Goal: Task Accomplishment & Management: Complete application form

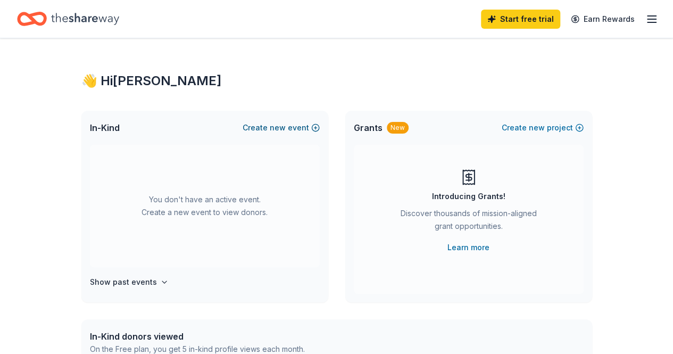
click at [309, 125] on button "Create new event" at bounding box center [281, 127] width 77 height 13
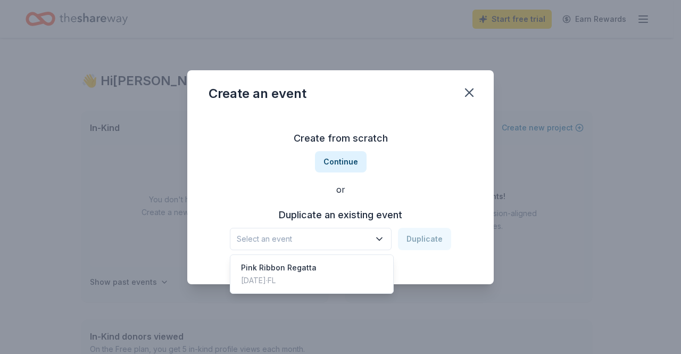
click at [377, 244] on icon "button" at bounding box center [379, 238] width 11 height 11
click at [326, 266] on div "Pink Ribbon Regatta Nov 09, 2024 · FL" at bounding box center [311, 274] width 158 height 34
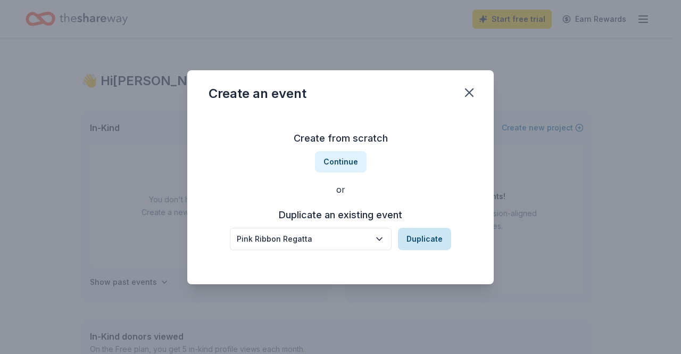
click at [424, 240] on button "Duplicate" at bounding box center [424, 239] width 53 height 22
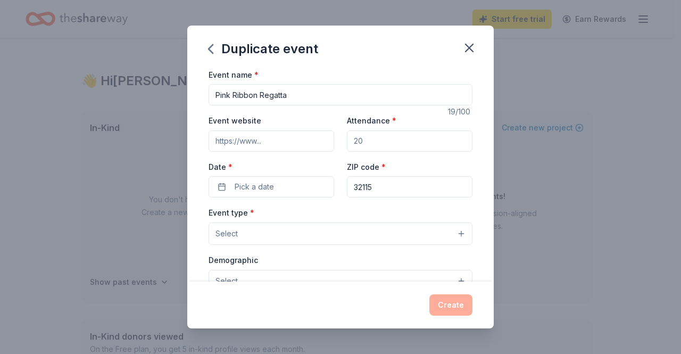
click at [367, 140] on input "Attendance *" at bounding box center [410, 140] width 126 height 21
type input "80"
click at [278, 136] on input "Event website" at bounding box center [271, 140] width 126 height 21
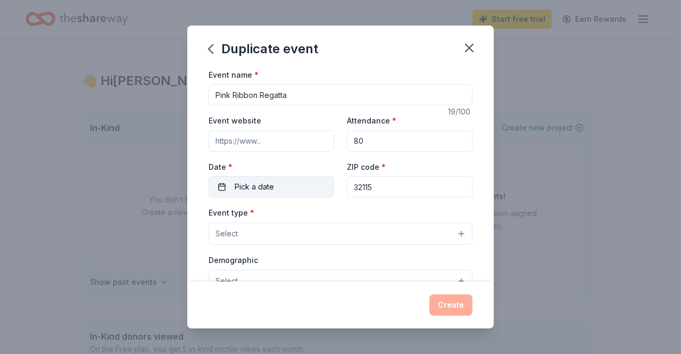
paste input "https://www.regattanetwork.com/event/30327"
type input "https://www.regattanetwork.com/event/30327"
click at [214, 190] on button "Pick a date" at bounding box center [271, 186] width 126 height 21
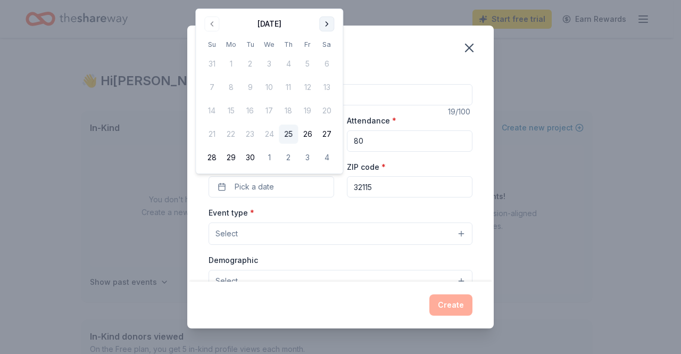
click at [329, 23] on button "Go to next month" at bounding box center [326, 23] width 15 height 15
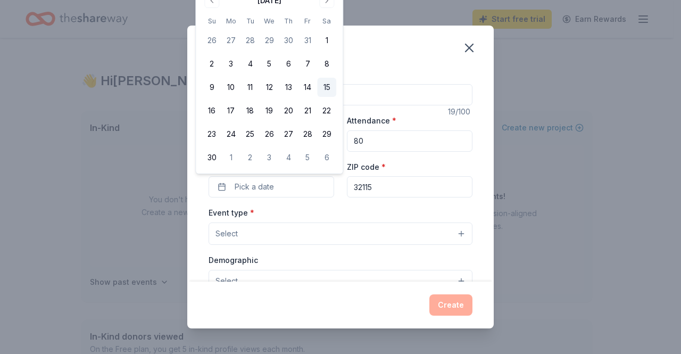
click at [328, 88] on button "15" at bounding box center [326, 87] width 19 height 19
click at [354, 207] on div "Event type * Select" at bounding box center [340, 225] width 264 height 39
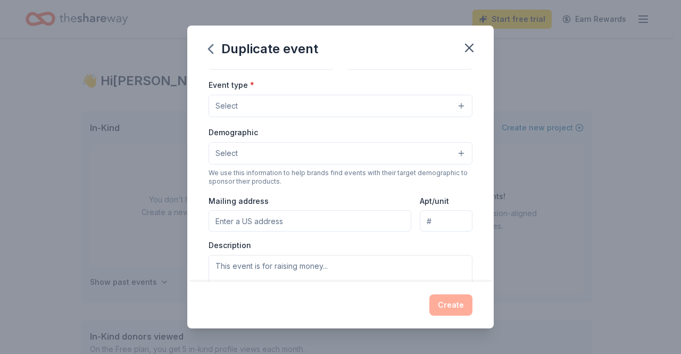
scroll to position [131, 0]
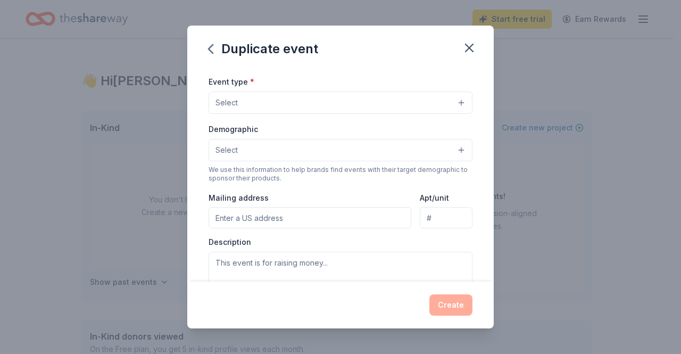
click at [447, 98] on button "Select" at bounding box center [340, 102] width 264 height 22
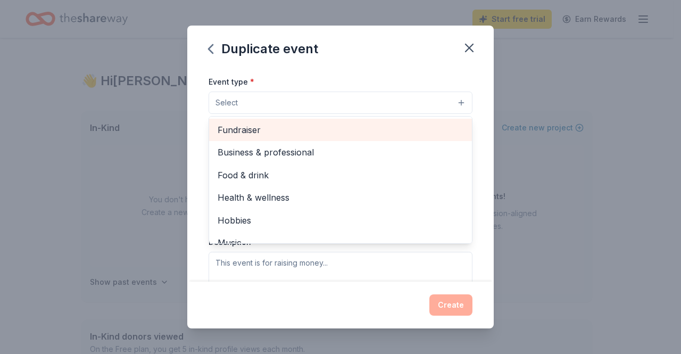
click at [422, 125] on span "Fundraiser" at bounding box center [341, 130] width 246 height 14
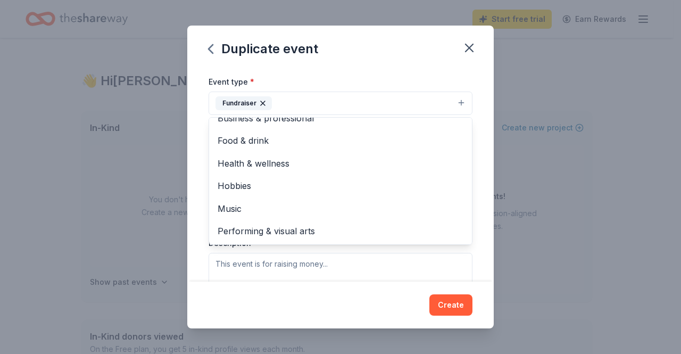
scroll to position [0, 0]
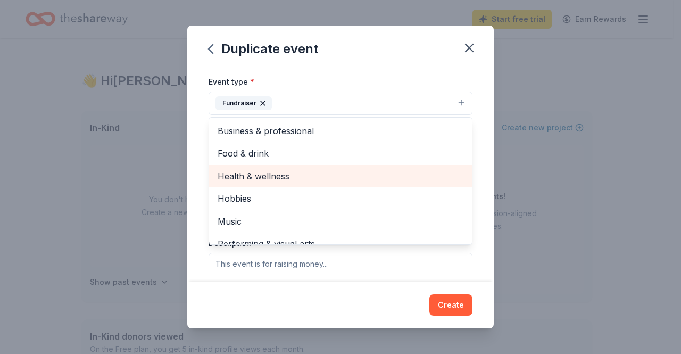
click at [248, 178] on span "Health & wellness" at bounding box center [341, 176] width 246 height 14
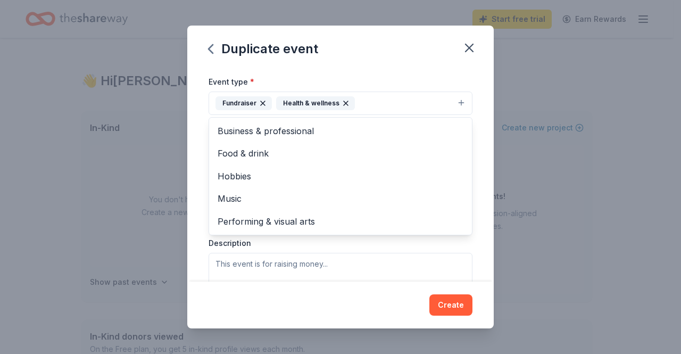
click at [478, 110] on div "Event name * Pink Ribbon Regatta 19 /100 Event website https://www.regattanetwo…" at bounding box center [340, 175] width 306 height 214
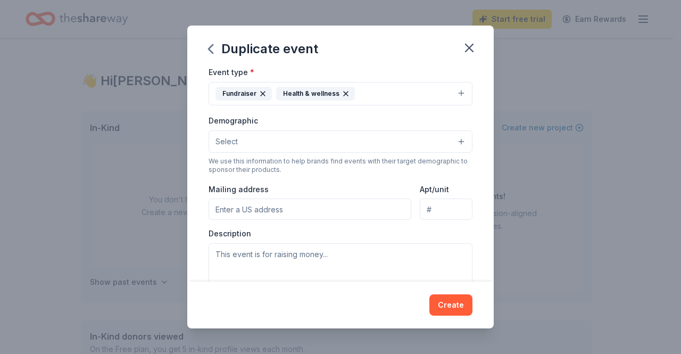
scroll to position [141, 0]
click at [446, 137] on button "Select" at bounding box center [340, 140] width 264 height 22
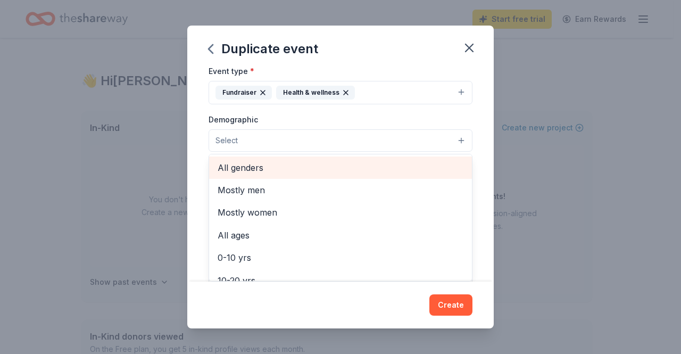
click at [297, 167] on span "All genders" at bounding box center [341, 168] width 246 height 14
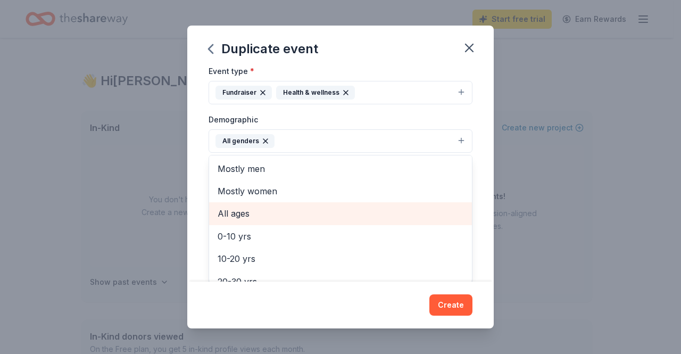
click at [249, 211] on span "All ages" at bounding box center [341, 213] width 246 height 14
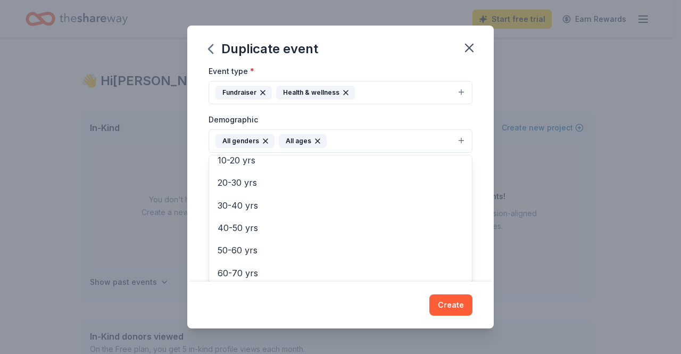
scroll to position [126, 0]
click at [475, 215] on div "Event name * Pink Ribbon Regatta 19 /100 Event website https://www.regattanetwo…" at bounding box center [340, 175] width 306 height 214
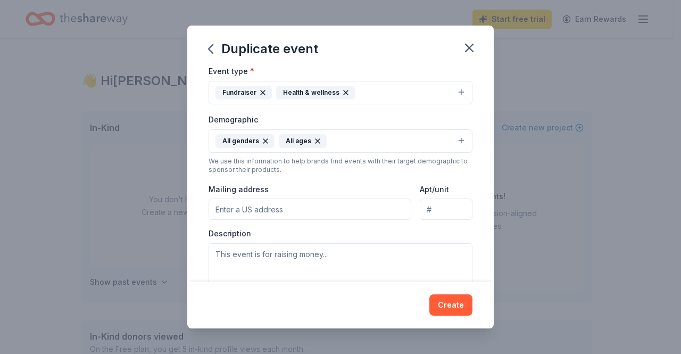
click at [348, 204] on input "Mailing address" at bounding box center [309, 208] width 203 height 21
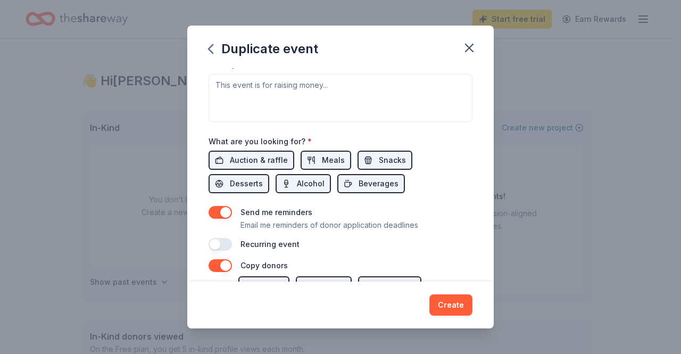
scroll to position [315, 0]
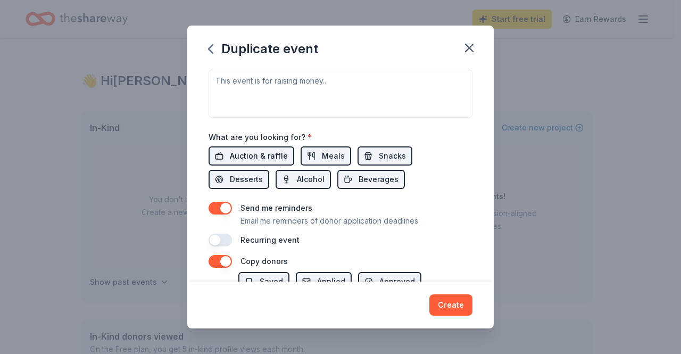
click at [247, 154] on span "Auction & raffle" at bounding box center [259, 155] width 58 height 13
click at [240, 154] on span "Auction & raffle" at bounding box center [259, 155] width 58 height 13
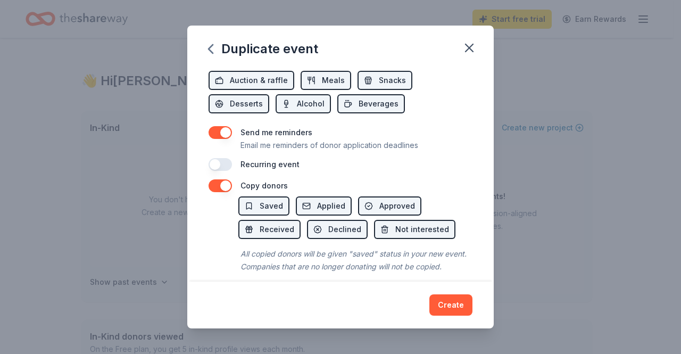
scroll to position [391, 0]
click at [218, 163] on button "button" at bounding box center [219, 163] width 23 height 13
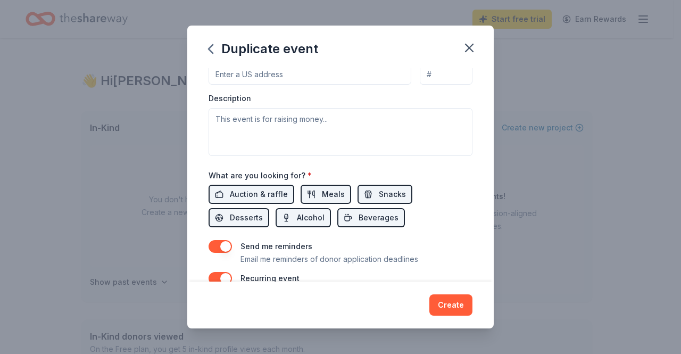
scroll to position [281, 0]
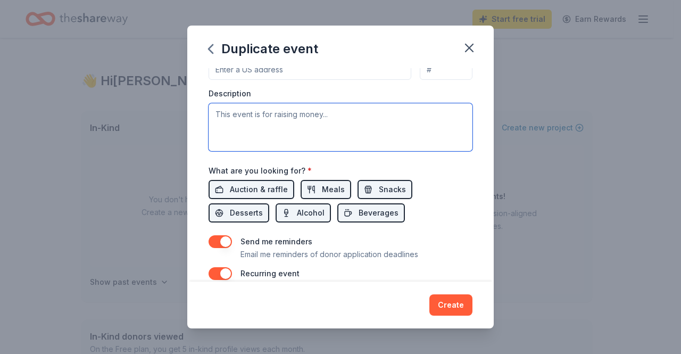
click at [353, 121] on textarea at bounding box center [340, 127] width 264 height 48
paste textarea "Pink Ribbon Regatta is a community sailing event and fundraiser hosted by Windw…"
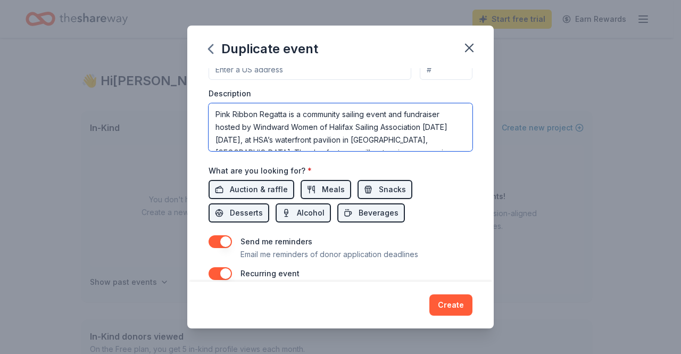
scroll to position [108, 0]
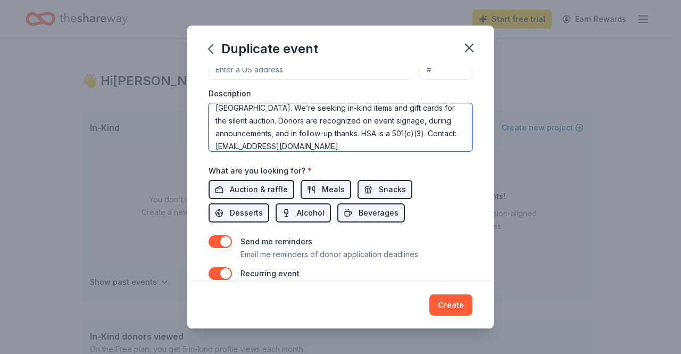
type textarea "Pink Ribbon Regatta is a community sailing event and fundraiser hosted by Windw…"
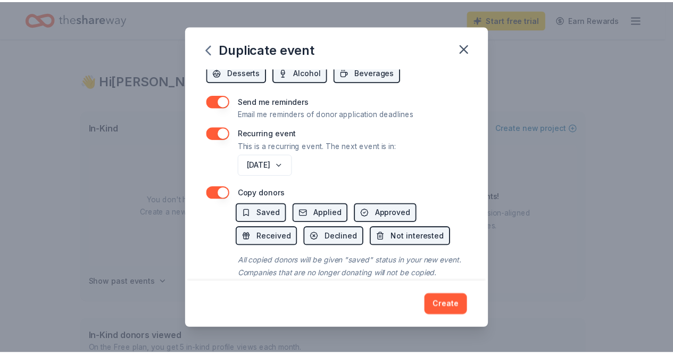
scroll to position [449, 0]
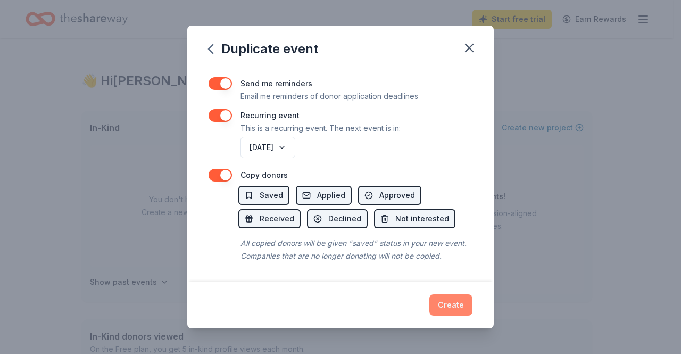
click at [445, 299] on button "Create" at bounding box center [450, 304] width 43 height 21
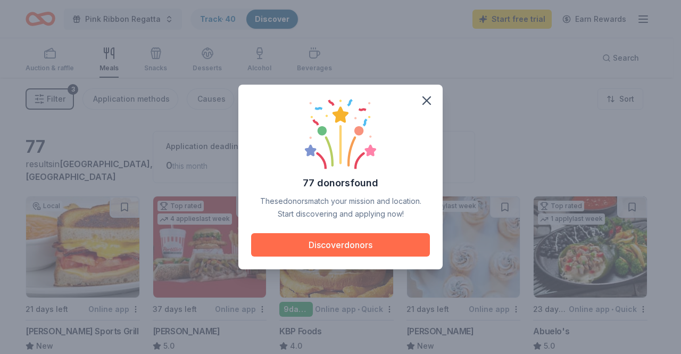
click at [353, 249] on button "Discover donors" at bounding box center [340, 244] width 179 height 23
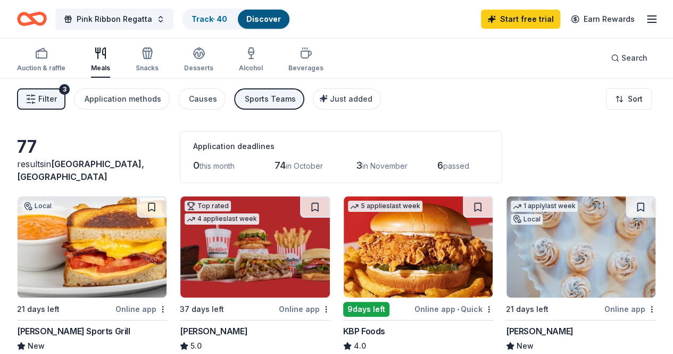
click at [258, 103] on div "Sports Teams" at bounding box center [270, 99] width 51 height 13
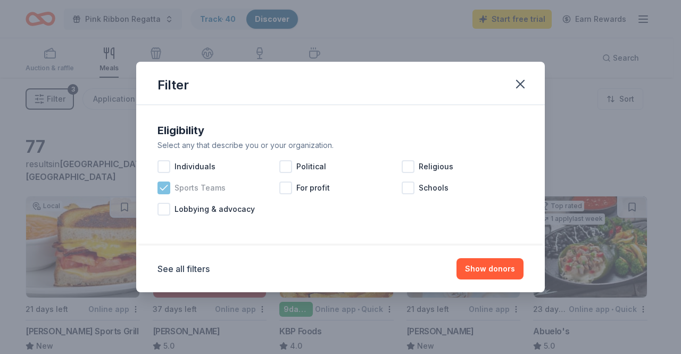
click at [162, 191] on icon at bounding box center [163, 187] width 11 height 11
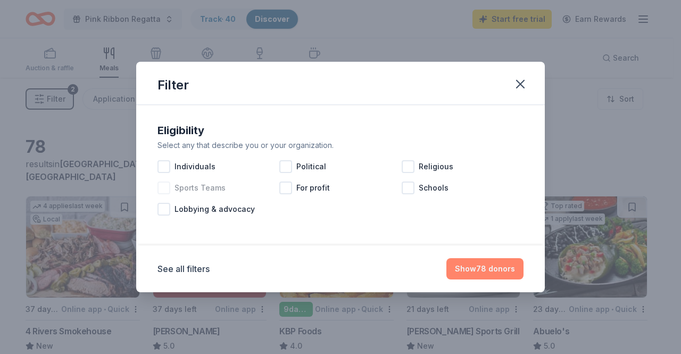
click at [495, 271] on button "Show 78 donors" at bounding box center [484, 268] width 77 height 21
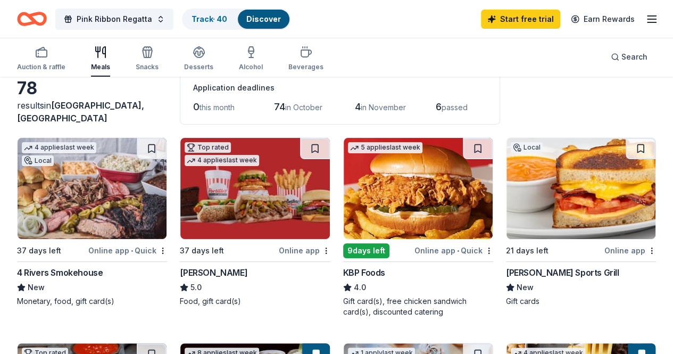
scroll to position [57, 0]
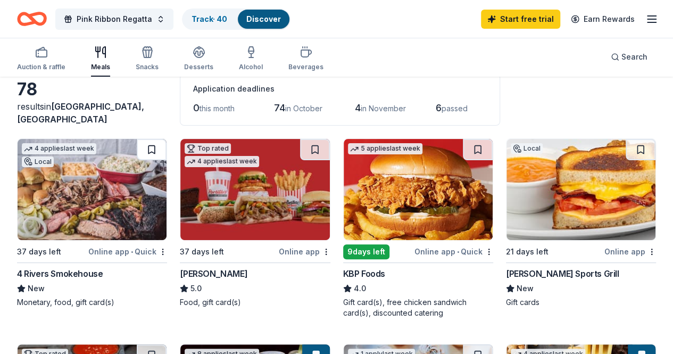
click at [137, 151] on button at bounding box center [152, 149] width 30 height 21
click at [163, 20] on button "Pink Ribbon Regatta" at bounding box center [114, 19] width 118 height 21
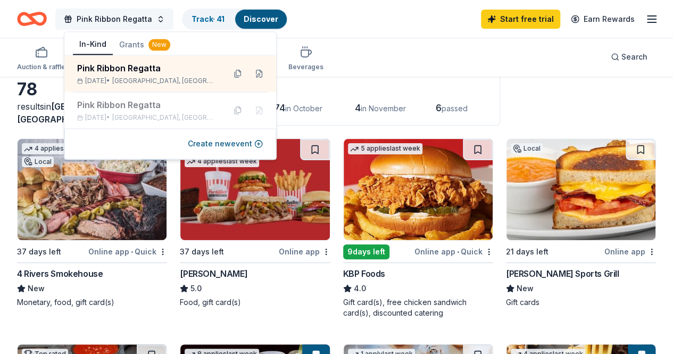
click at [163, 20] on button "Pink Ribbon Regatta" at bounding box center [114, 19] width 118 height 21
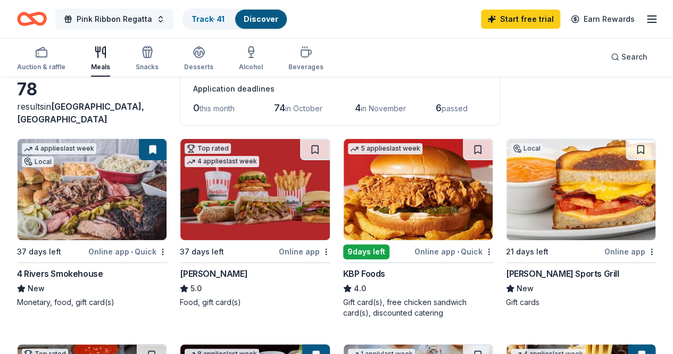
click at [163, 20] on button "Pink Ribbon Regatta" at bounding box center [114, 19] width 118 height 21
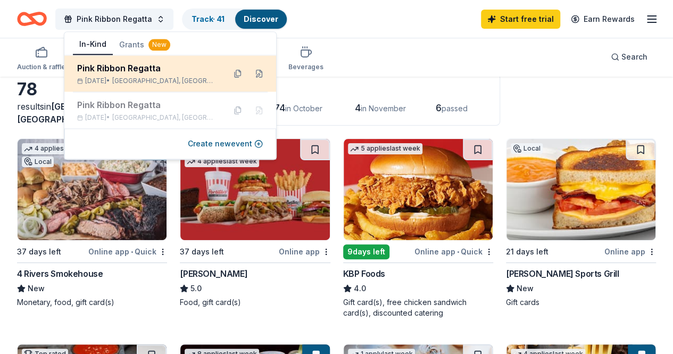
click at [131, 73] on div "Pink Ribbon Regatta" at bounding box center [146, 68] width 139 height 13
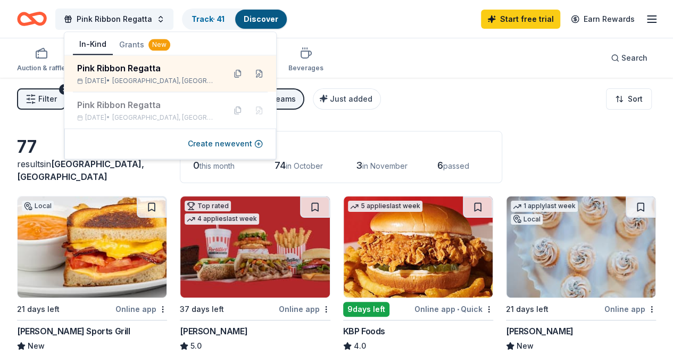
click at [415, 61] on div "Auction & raffle Meals Snacks Desserts Alcohol Beverages Search" at bounding box center [336, 57] width 639 height 39
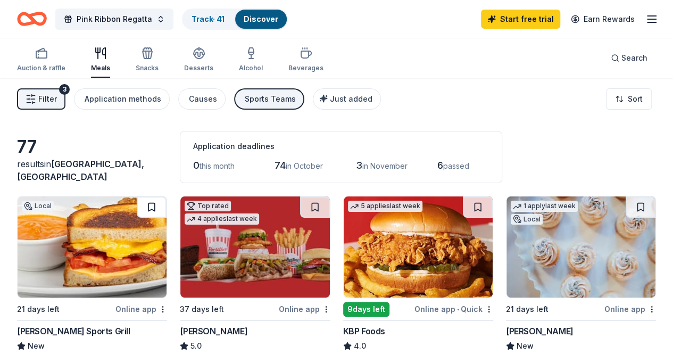
click at [137, 210] on button at bounding box center [152, 206] width 30 height 21
click at [286, 164] on span "in October" at bounding box center [304, 165] width 37 height 9
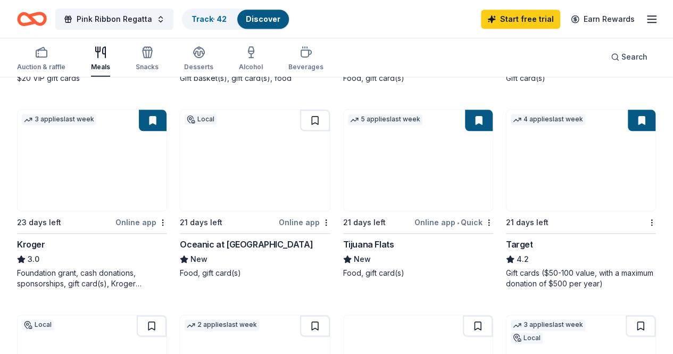
scroll to position [493, 0]
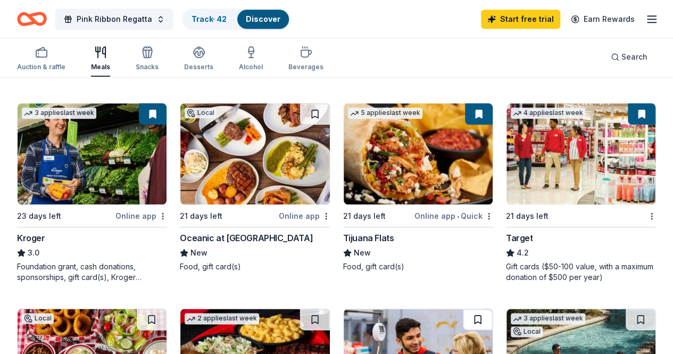
click at [492, 308] on button at bounding box center [478, 318] width 30 height 21
drag, startPoint x: 670, startPoint y: 137, endPoint x: 669, endPoint y: 143, distance: 6.4
click at [669, 143] on div "77 results in Daytona Beach, FL Application deadlines 0 this month 74 in Octobe…" at bounding box center [336, 354] width 673 height 1539
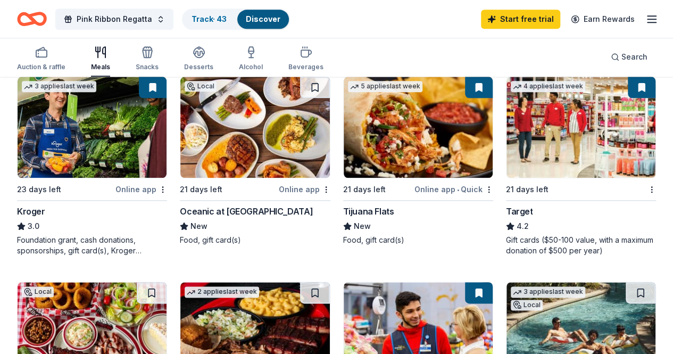
scroll to position [516, 0]
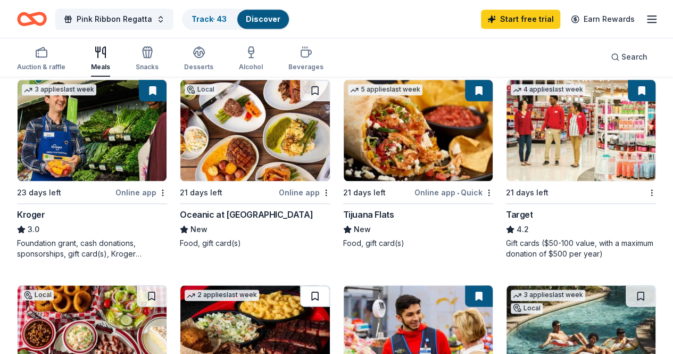
click at [330, 285] on button at bounding box center [315, 295] width 30 height 21
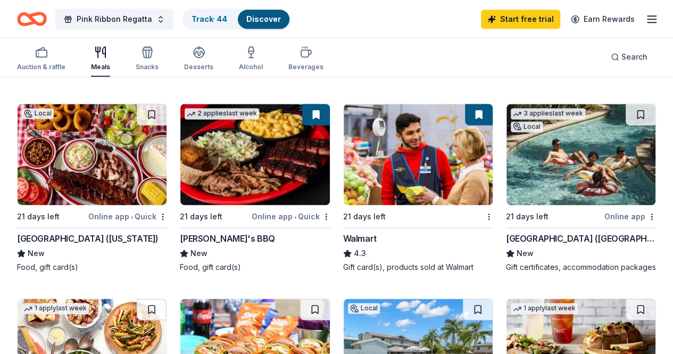
scroll to position [699, 0]
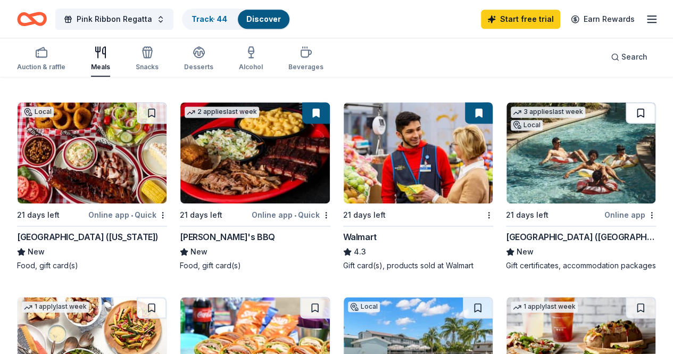
click at [625, 123] on button at bounding box center [640, 112] width 30 height 21
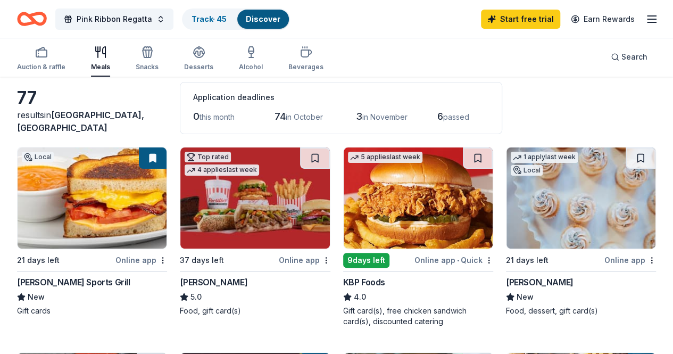
scroll to position [0, 0]
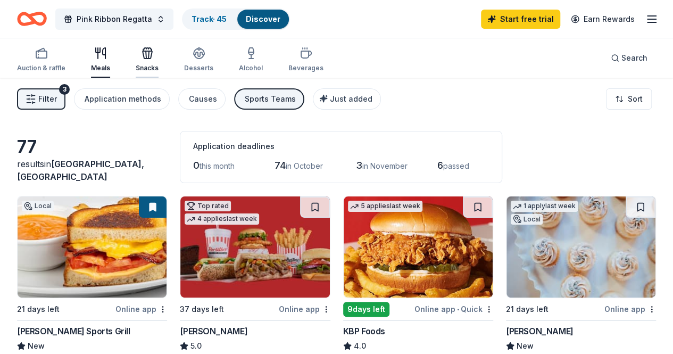
click at [154, 53] on icon "button" at bounding box center [147, 53] width 13 height 13
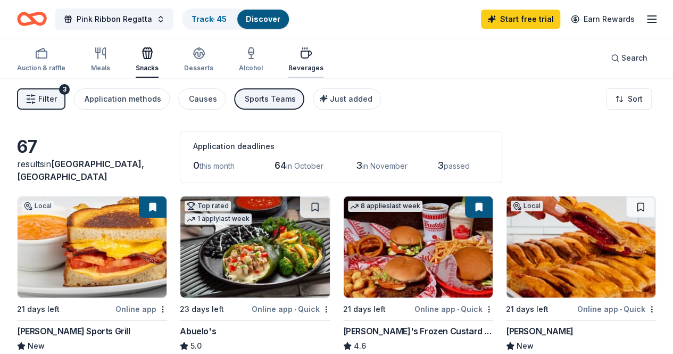
click at [304, 59] on icon "button" at bounding box center [305, 53] width 13 height 13
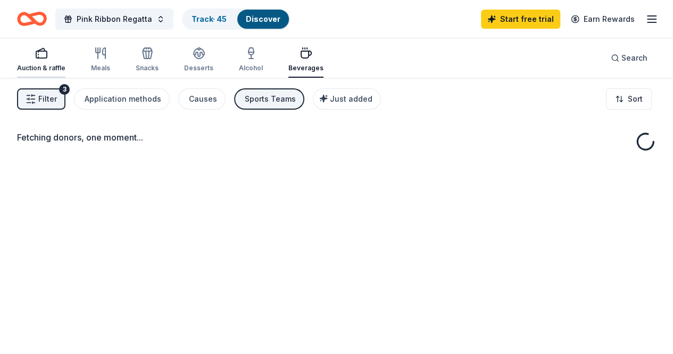
click at [44, 71] on div "Auction & raffle" at bounding box center [41, 68] width 48 height 9
click at [47, 58] on rect "button" at bounding box center [41, 54] width 11 height 7
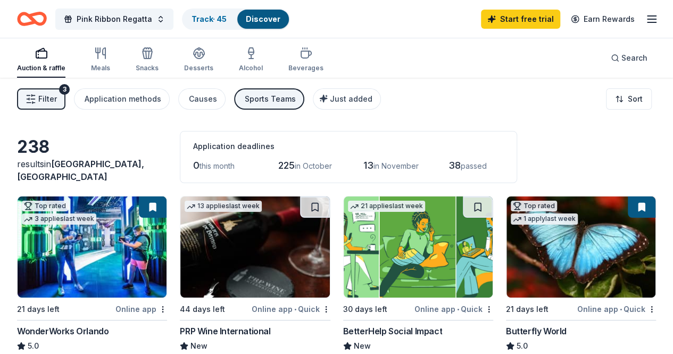
click at [269, 93] on div "Sports Teams" at bounding box center [270, 99] width 51 height 13
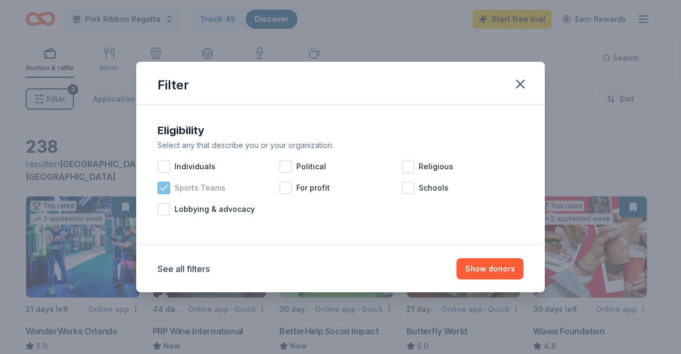
click at [163, 190] on icon at bounding box center [163, 187] width 11 height 11
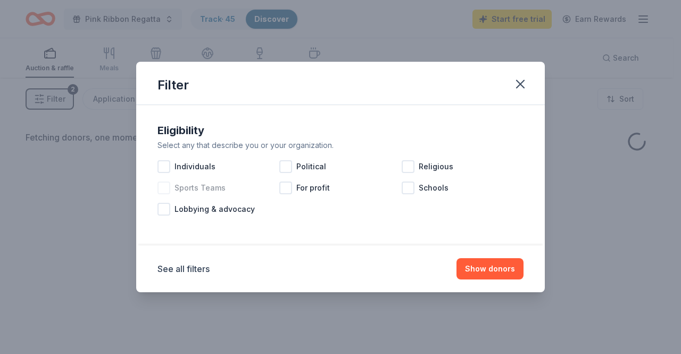
click at [163, 190] on div at bounding box center [163, 187] width 13 height 13
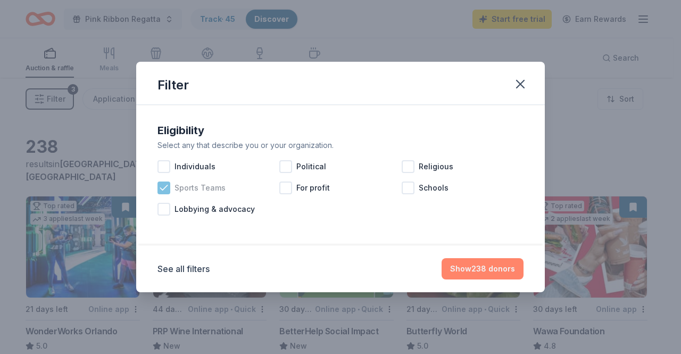
click at [512, 274] on button "Show 238 donors" at bounding box center [482, 268] width 82 height 21
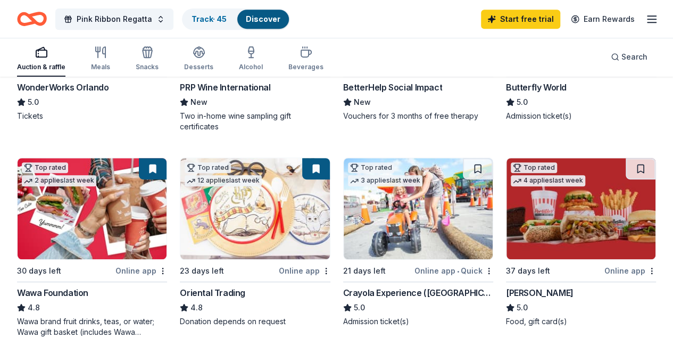
scroll to position [245, 0]
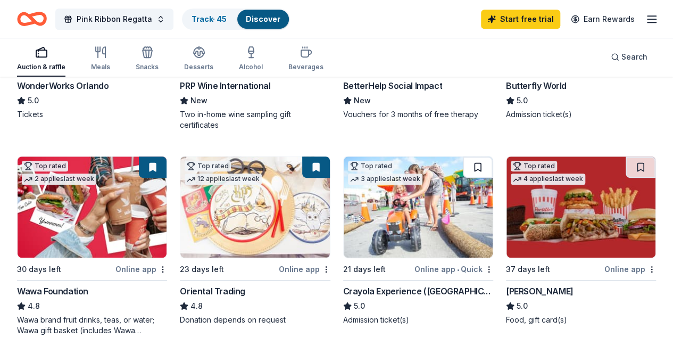
click at [463, 172] on button at bounding box center [478, 166] width 30 height 21
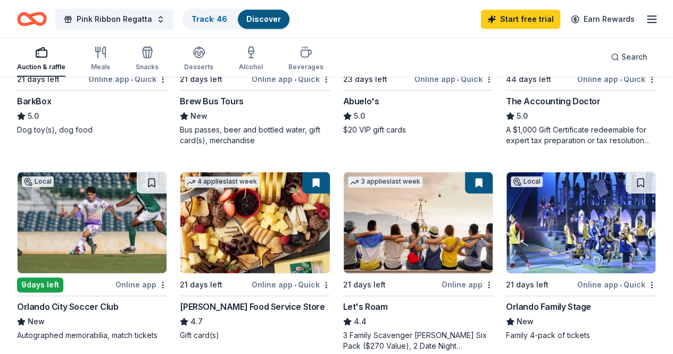
scroll to position [630, 0]
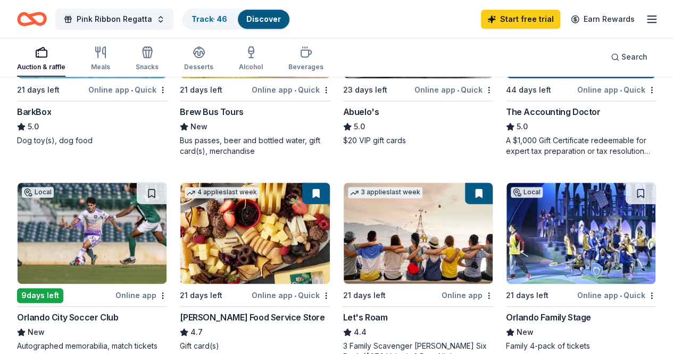
click at [625, 194] on button at bounding box center [640, 192] width 30 height 21
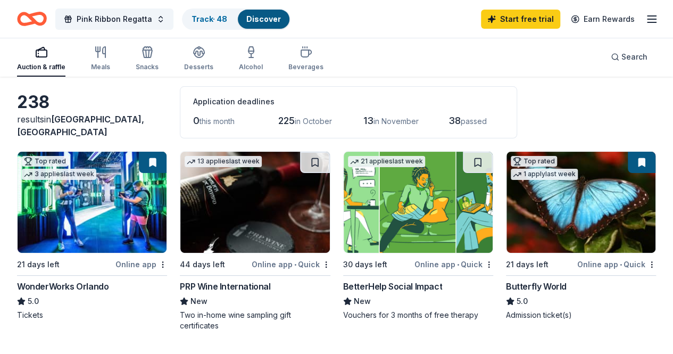
scroll to position [47, 0]
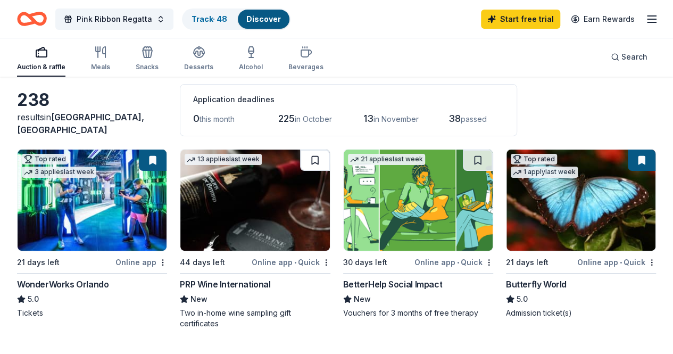
click at [300, 159] on button at bounding box center [315, 159] width 30 height 21
click at [150, 51] on icon "button" at bounding box center [148, 53] width 10 height 7
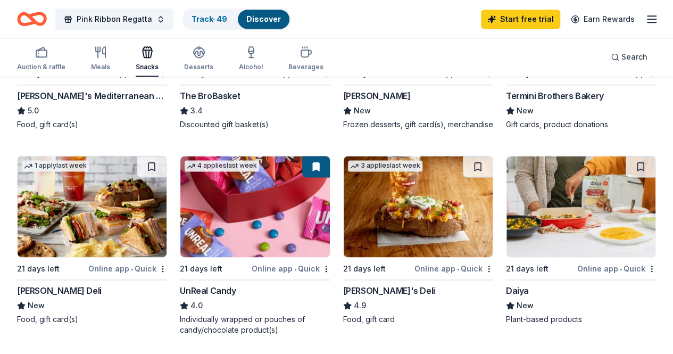
scroll to position [626, 0]
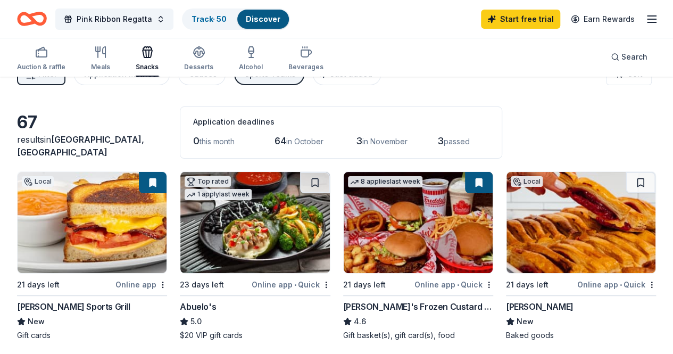
scroll to position [0, 0]
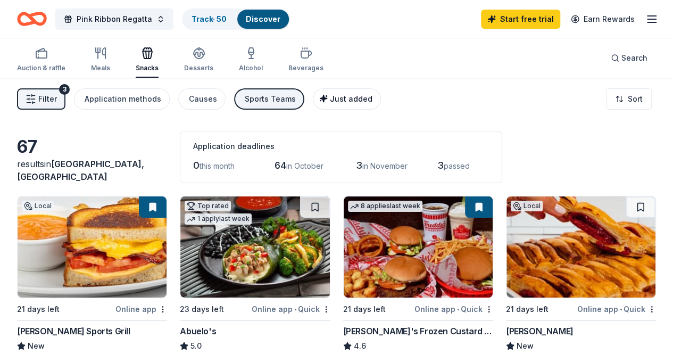
click at [353, 103] on div "Just added" at bounding box center [347, 99] width 49 height 13
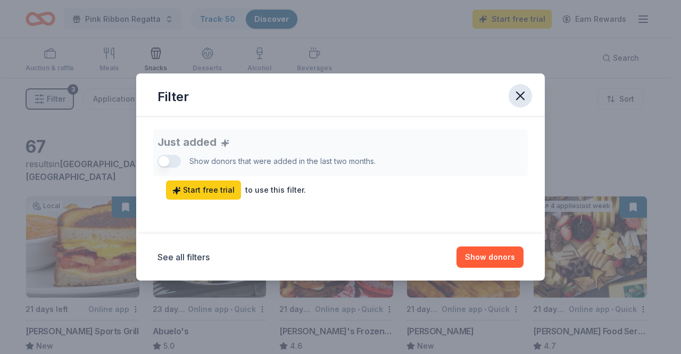
click at [524, 97] on icon "button" at bounding box center [520, 95] width 15 height 15
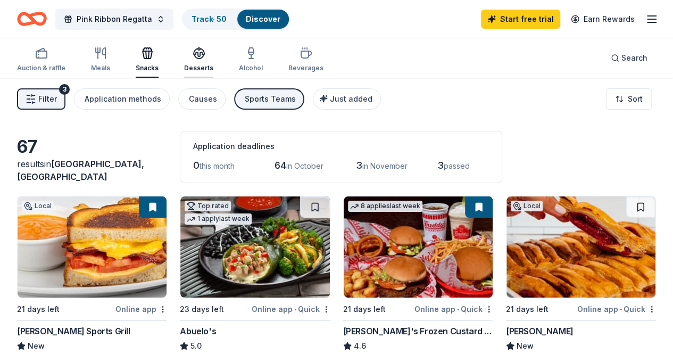
click at [207, 46] on button "Desserts" at bounding box center [198, 60] width 29 height 35
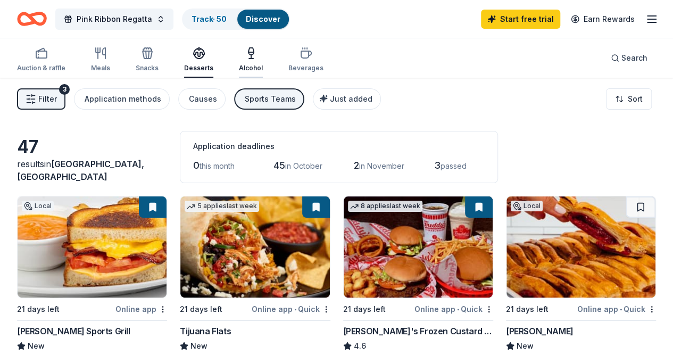
click at [257, 49] on icon "button" at bounding box center [251, 53] width 13 height 13
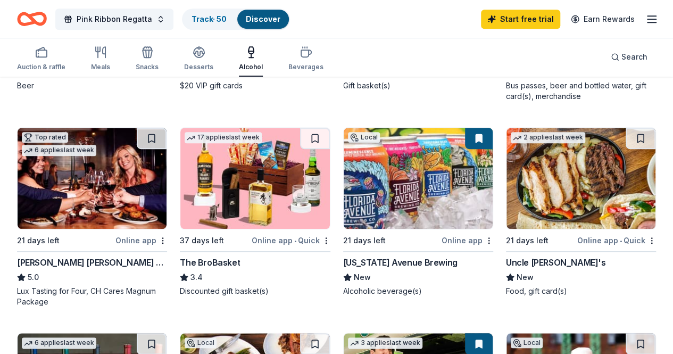
scroll to position [277, 0]
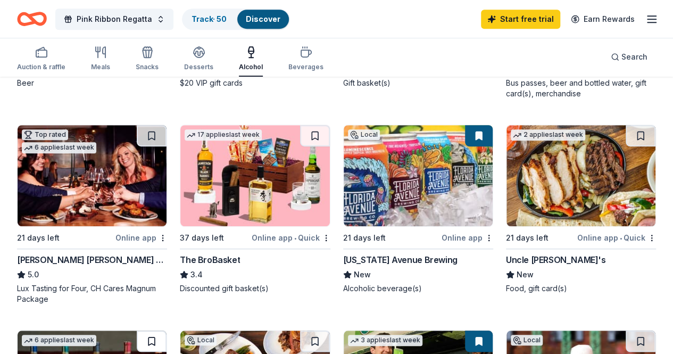
click at [166, 330] on button at bounding box center [152, 340] width 30 height 21
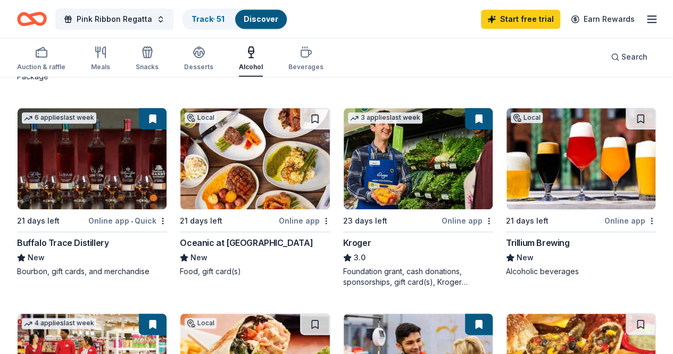
scroll to position [497, 0]
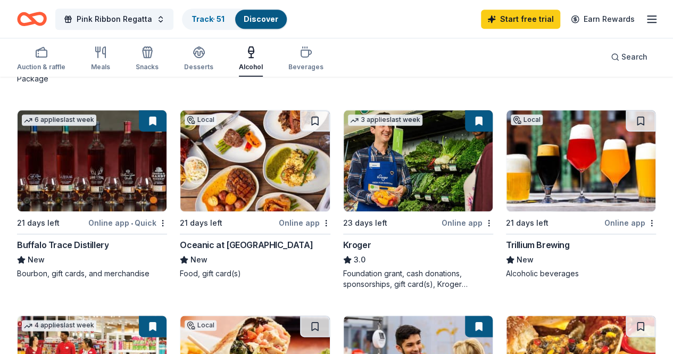
click at [506, 241] on div "Trillium Brewing" at bounding box center [538, 244] width 64 height 13
click at [625, 124] on button at bounding box center [640, 120] width 30 height 21
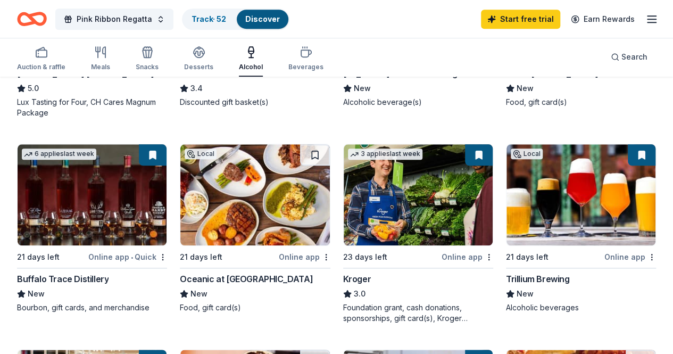
scroll to position [458, 0]
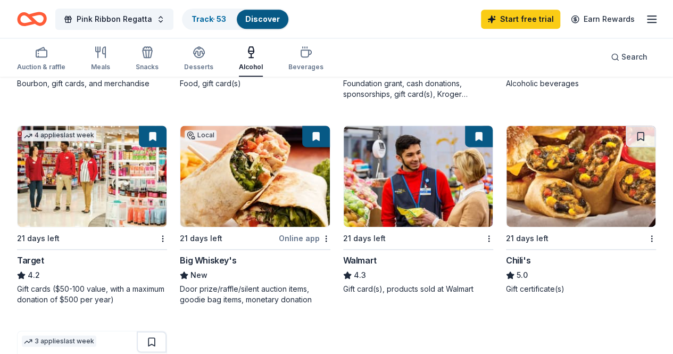
scroll to position [688, 0]
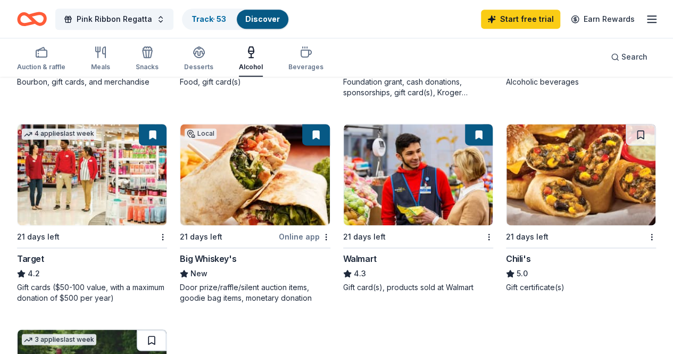
click at [166, 329] on button at bounding box center [152, 339] width 30 height 21
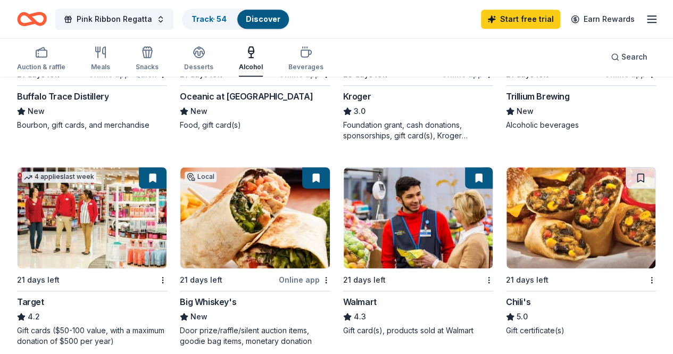
scroll to position [641, 0]
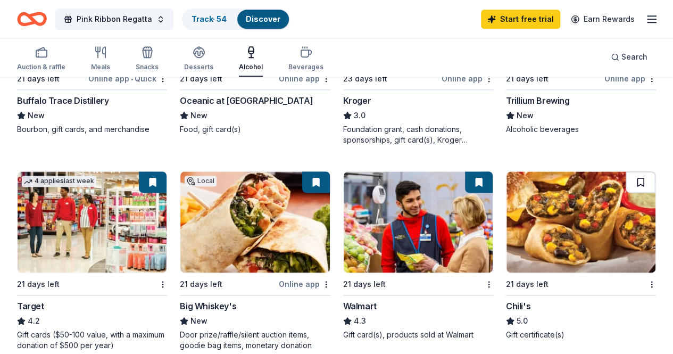
click at [625, 181] on button at bounding box center [640, 181] width 30 height 21
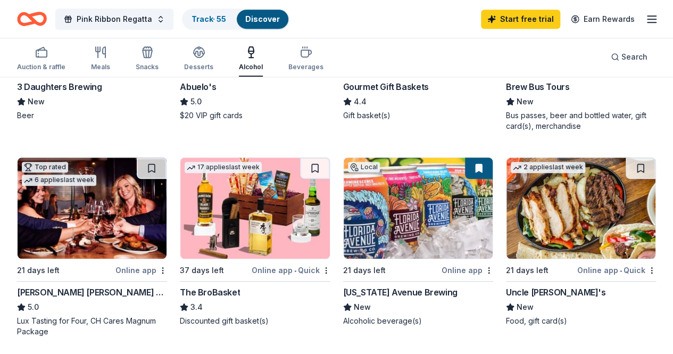
scroll to position [0, 0]
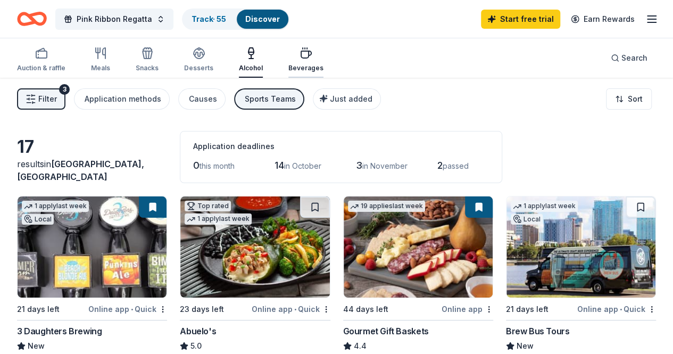
click at [312, 62] on div "Beverages" at bounding box center [305, 60] width 35 height 26
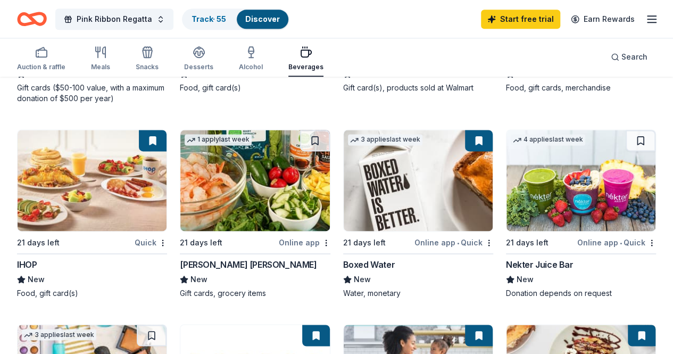
scroll to position [684, 0]
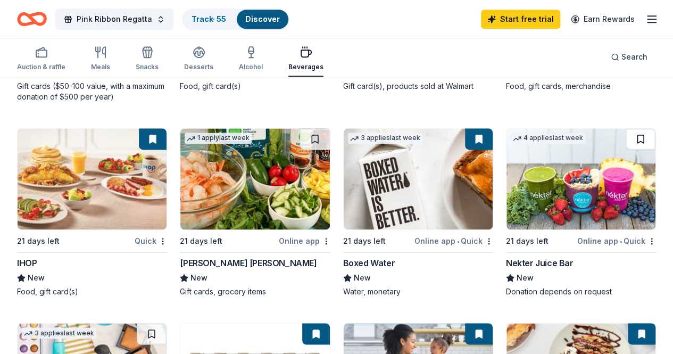
click at [625, 139] on button at bounding box center [640, 138] width 30 height 21
click at [506, 262] on div "Nekter Juice Bar" at bounding box center [540, 262] width 68 height 13
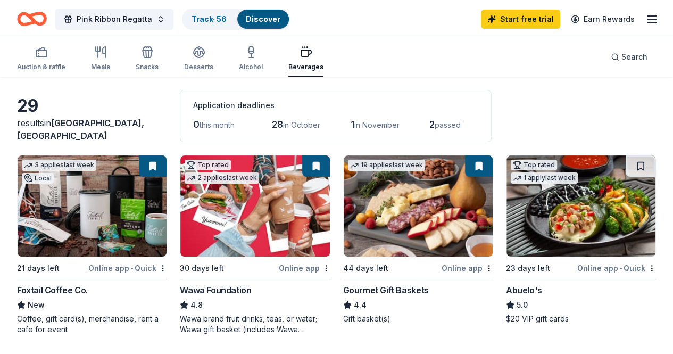
scroll to position [0, 0]
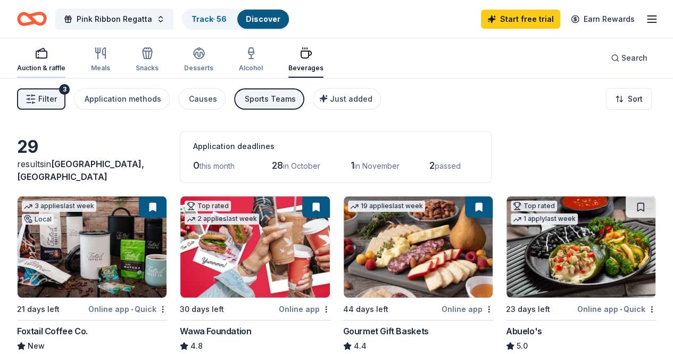
click at [47, 51] on rect "button" at bounding box center [41, 54] width 11 height 7
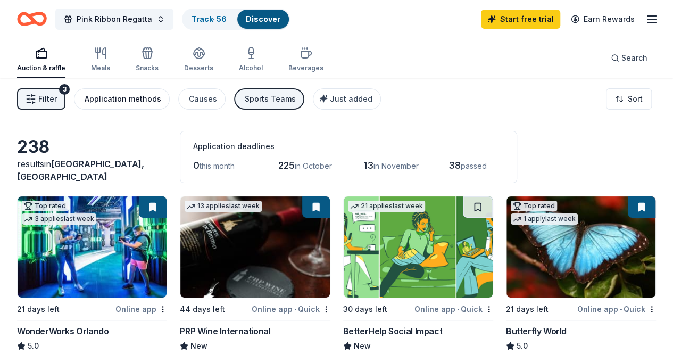
click at [105, 96] on div "Application methods" at bounding box center [123, 99] width 77 height 13
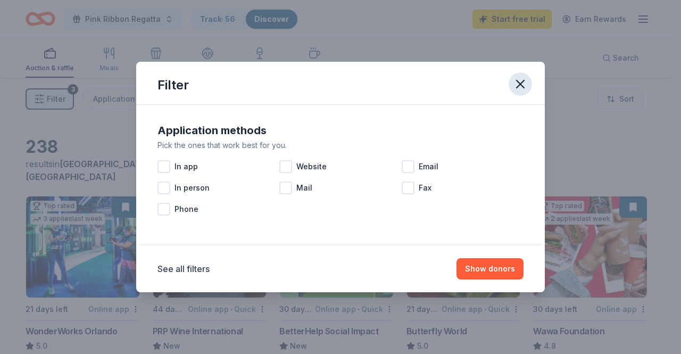
click at [514, 89] on icon "button" at bounding box center [520, 84] width 15 height 15
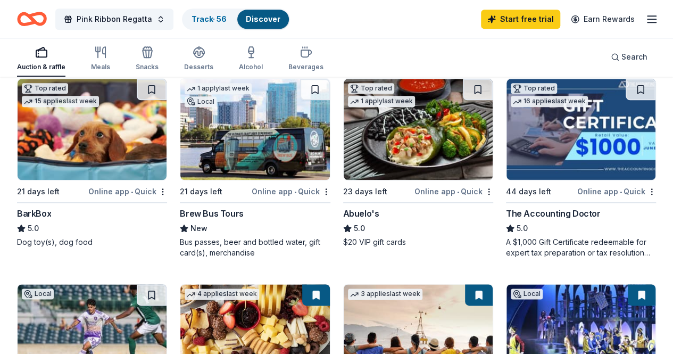
scroll to position [452, 0]
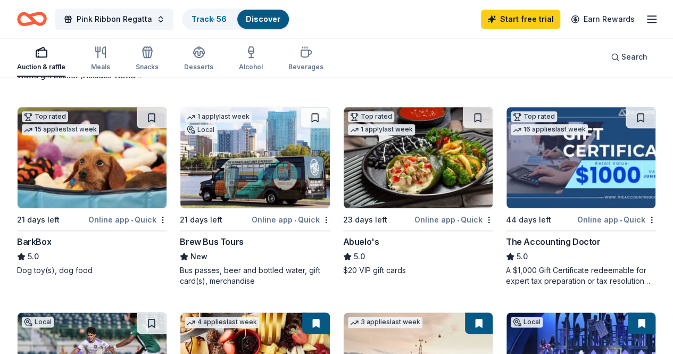
scroll to position [501, 0]
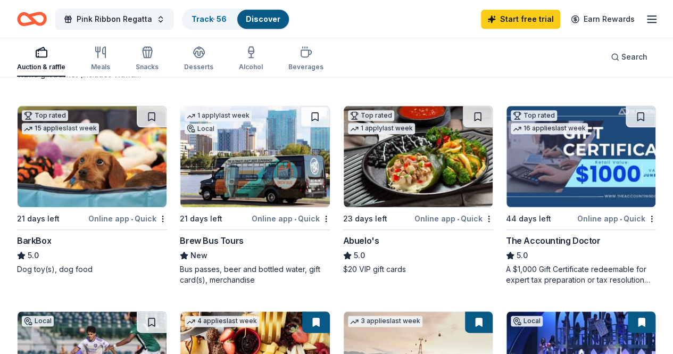
click at [222, 24] on div "Track · 56" at bounding box center [209, 19] width 52 height 19
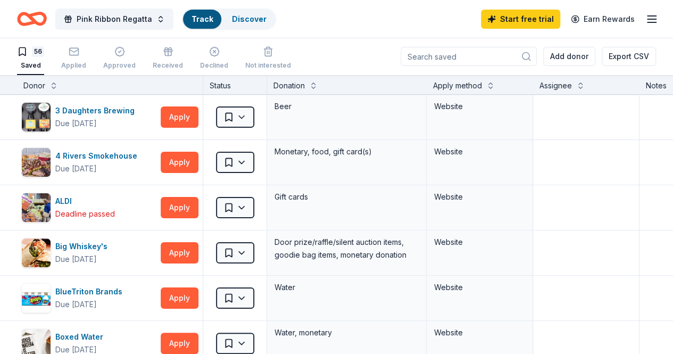
click at [35, 16] on icon "Home" at bounding box center [32, 18] width 30 height 25
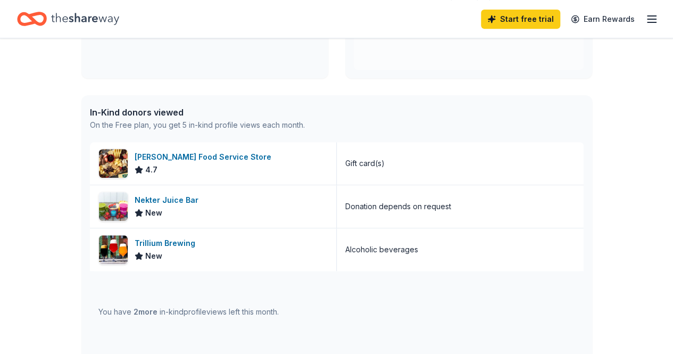
scroll to position [227, 0]
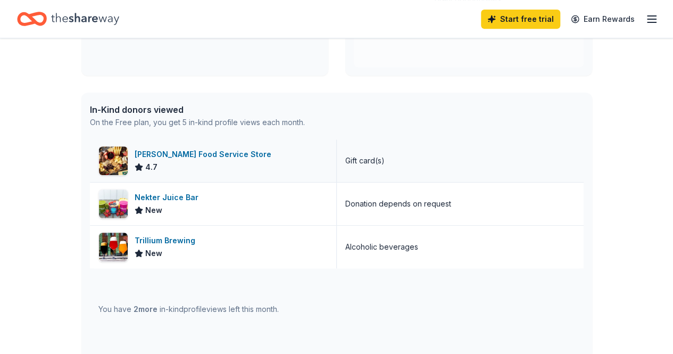
click at [239, 157] on div "Gordon Food Service Store 4.7" at bounding box center [213, 160] width 247 height 43
click at [167, 202] on div "Nekter Juice Bar" at bounding box center [169, 197] width 68 height 13
click at [160, 234] on div "Trillium Brewing" at bounding box center [167, 240] width 65 height 13
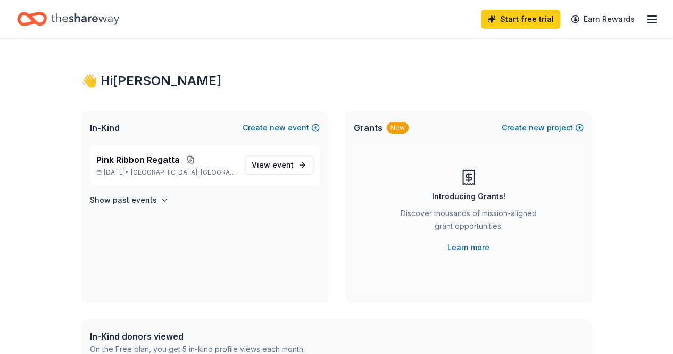
click at [65, 19] on icon "Home" at bounding box center [85, 19] width 68 height 12
click at [47, 21] on icon "Home" at bounding box center [32, 18] width 30 height 25
click at [503, 25] on link "Start free trial" at bounding box center [520, 19] width 79 height 19
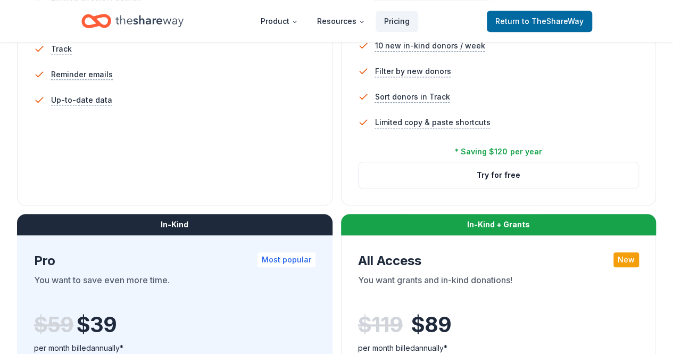
scroll to position [408, 0]
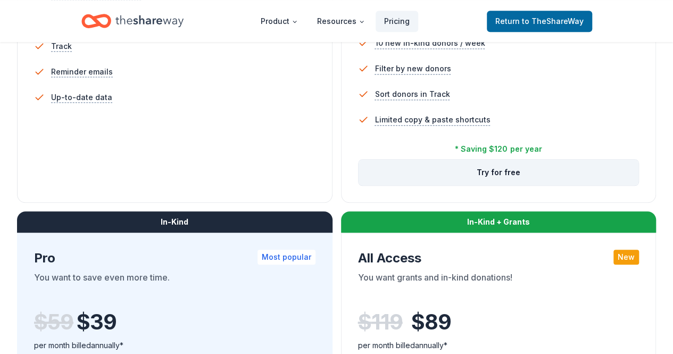
click at [358, 185] on button "Try for free" at bounding box center [498, 173] width 280 height 26
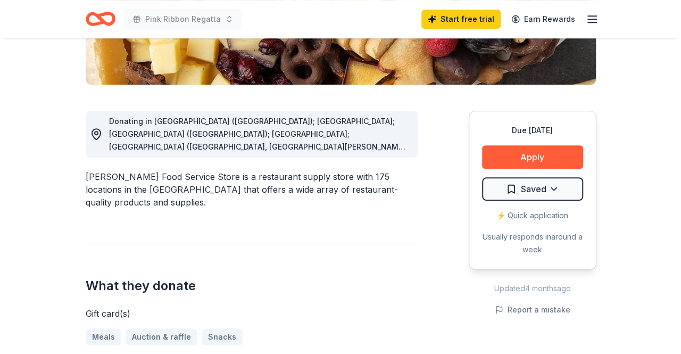
scroll to position [240, 0]
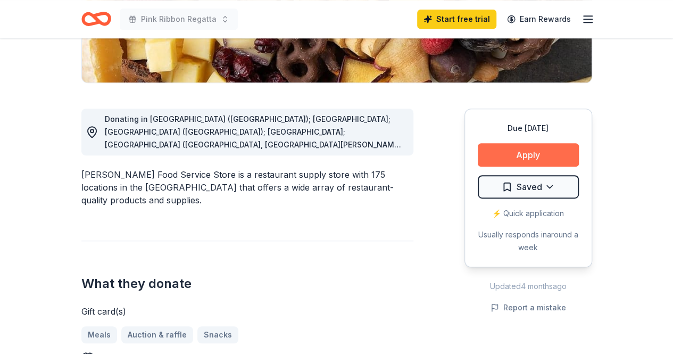
click at [539, 150] on button "Apply" at bounding box center [528, 154] width 101 height 23
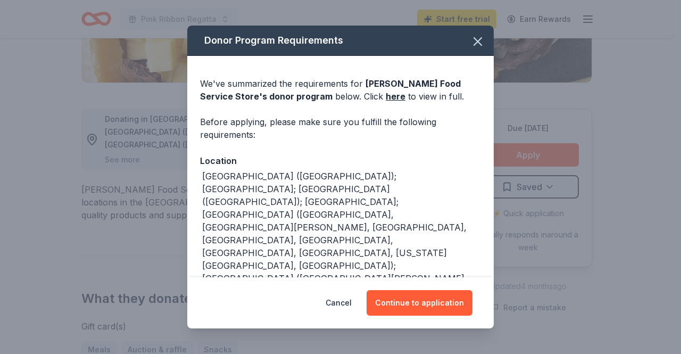
scroll to position [241, 0]
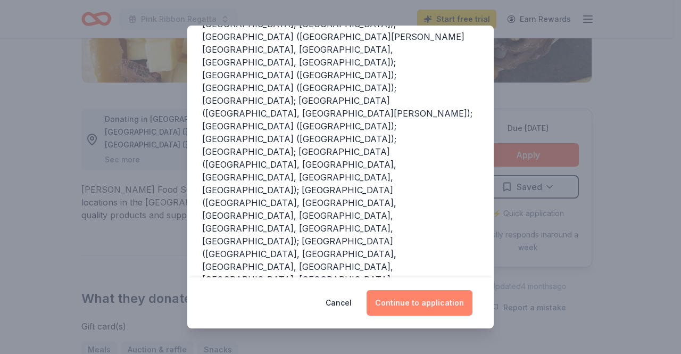
click at [427, 307] on button "Continue to application" at bounding box center [419, 303] width 106 height 26
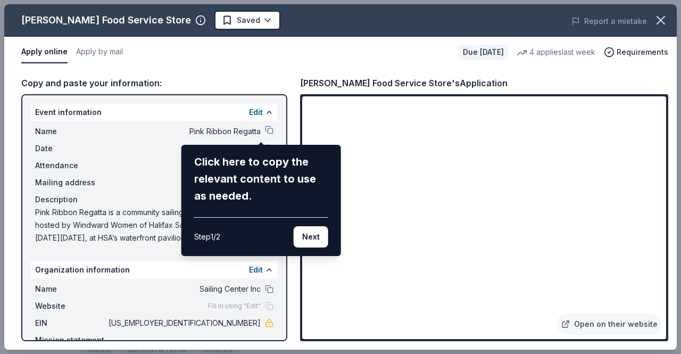
click at [281, 119] on div "Gordon Food Service Store Saved Report a mistake Apply online Apply by mail Due…" at bounding box center [340, 176] width 672 height 345
click at [315, 240] on button "Next" at bounding box center [311, 236] width 35 height 21
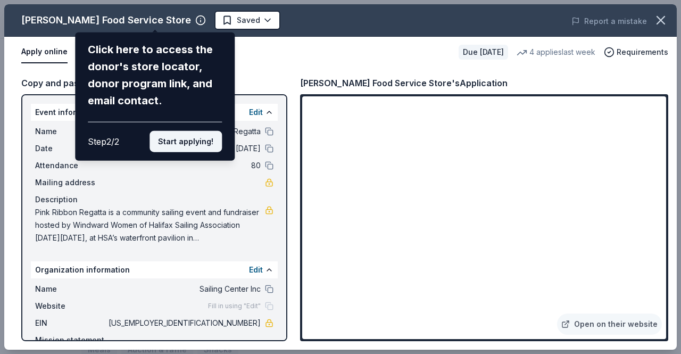
click at [203, 143] on button "Start applying!" at bounding box center [185, 141] width 72 height 21
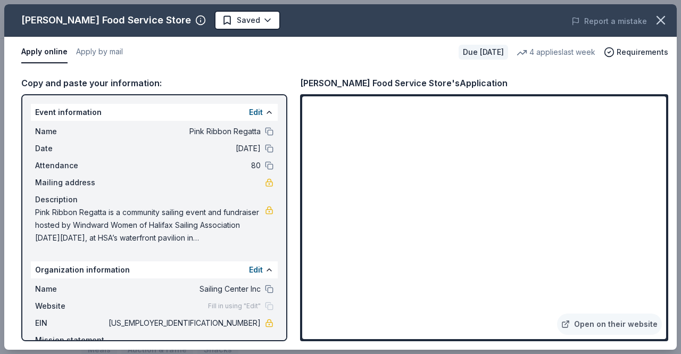
drag, startPoint x: 282, startPoint y: 149, endPoint x: 282, endPoint y: 161, distance: 11.7
click at [282, 161] on div "Gordon Food Service Store Saved Report a mistake Apply online Apply by mail Due…" at bounding box center [340, 176] width 672 height 345
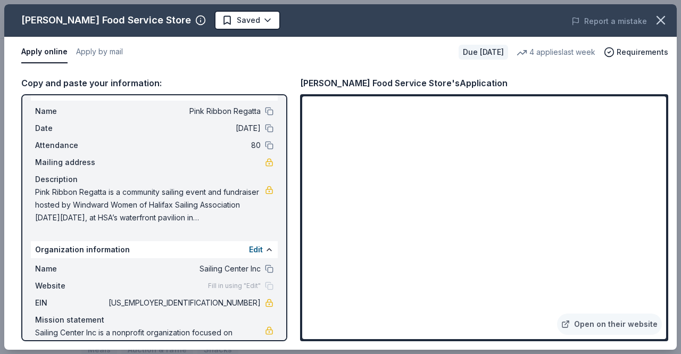
scroll to position [57, 0]
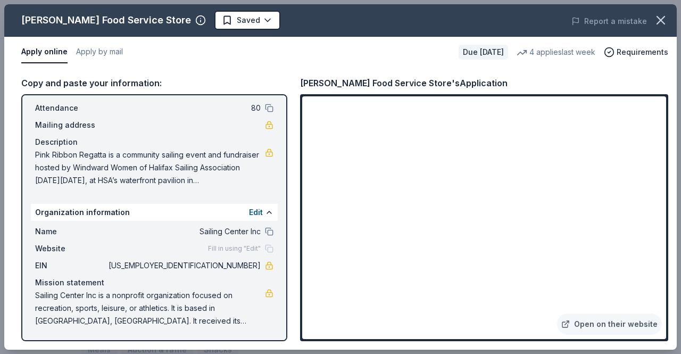
click at [264, 247] on div "Fill in using "Edit"" at bounding box center [240, 248] width 65 height 9
click at [256, 249] on div "Fill in using "Edit"" at bounding box center [240, 248] width 65 height 9
click at [246, 205] on div "Organization information Edit" at bounding box center [154, 212] width 247 height 17
click at [249, 212] on button "Edit" at bounding box center [256, 212] width 14 height 13
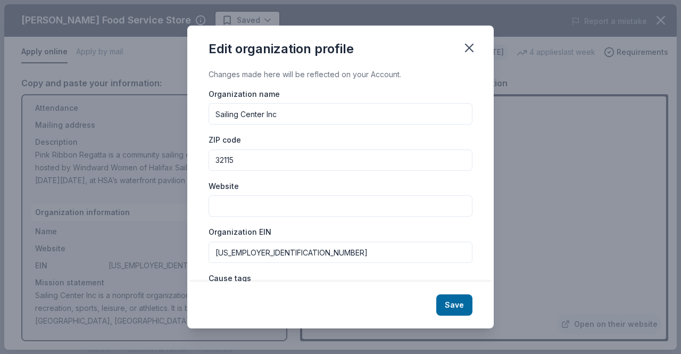
click at [237, 212] on input "Website" at bounding box center [340, 205] width 264 height 21
paste input "https://www.halifaxsailing.org/"
type input "https://www.halifaxsailing.org/"
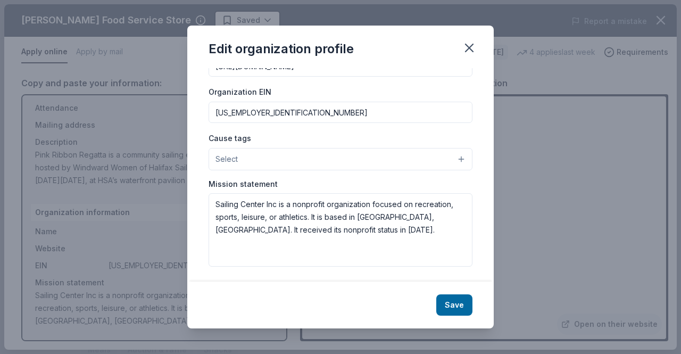
scroll to position [0, 0]
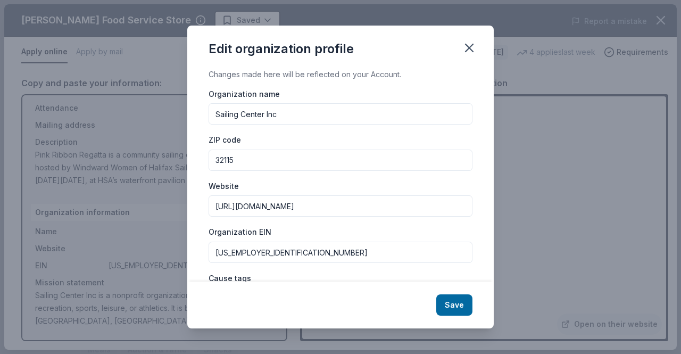
click at [335, 116] on input "Sailing Center Inc" at bounding box center [340, 113] width 264 height 21
type input "Sailing Center Inc dba Halifax Sailing Association"
click at [452, 300] on button "Save" at bounding box center [454, 304] width 36 height 21
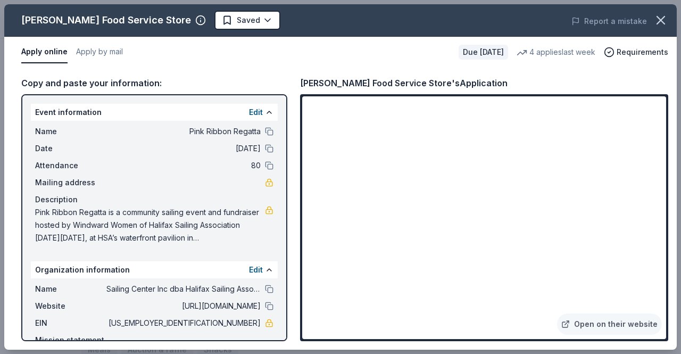
click at [206, 244] on span "Pink Ribbon Regatta is a community sailing event and fundraiser hosted by Windw…" at bounding box center [150, 225] width 230 height 38
click at [199, 230] on span "Pink Ribbon Regatta is a community sailing event and fundraiser hosted by Windw…" at bounding box center [150, 225] width 230 height 38
click at [249, 110] on button "Edit" at bounding box center [256, 112] width 14 height 13
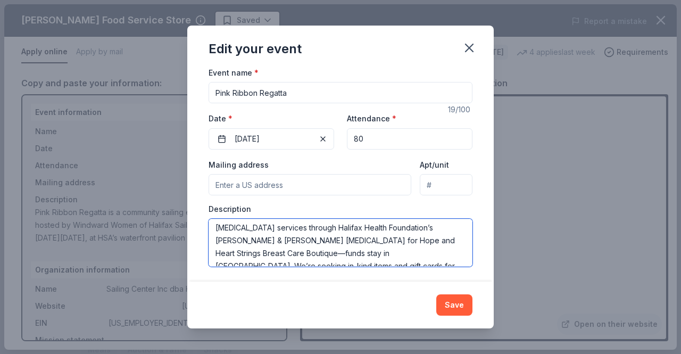
scroll to position [68, 0]
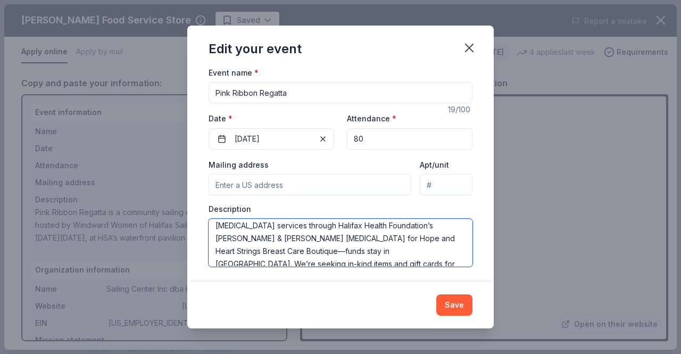
click at [324, 248] on textarea "Pink Ribbon Regatta is a community sailing event and fundraiser hosted by Windw…" at bounding box center [340, 243] width 264 height 48
drag, startPoint x: 422, startPoint y: 252, endPoint x: 315, endPoint y: 246, distance: 107.0
click at [315, 246] on textarea "Pink Ribbon Regatta is a community sailing event and fundraiser hosted by Windw…" at bounding box center [340, 243] width 264 height 48
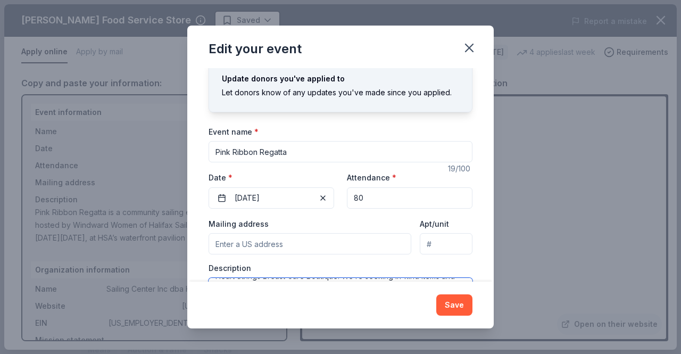
scroll to position [0, 0]
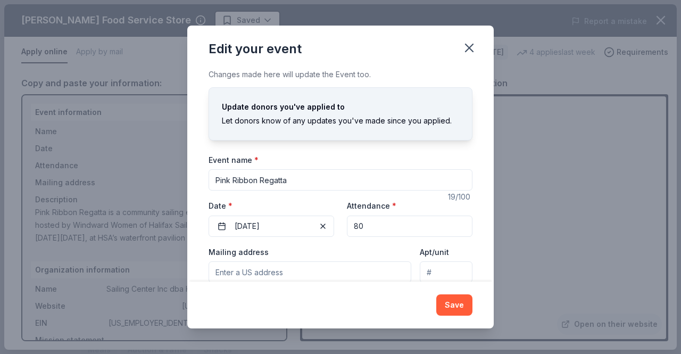
drag, startPoint x: 422, startPoint y: 258, endPoint x: 123, endPoint y: 61, distance: 357.4
click at [123, 61] on div "Edit your event Changes made here will update the Event too. Update donors you'…" at bounding box center [340, 177] width 681 height 354
type textarea "Pink Ribbon Regatta is a community sailing event and fundraiser hosted by Windw…"
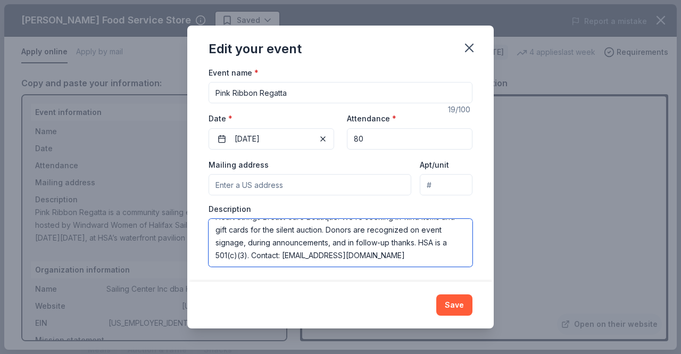
click at [416, 255] on textarea "Pink Ribbon Regatta is a community sailing event and fundraiser hosted by Windw…" at bounding box center [340, 243] width 264 height 48
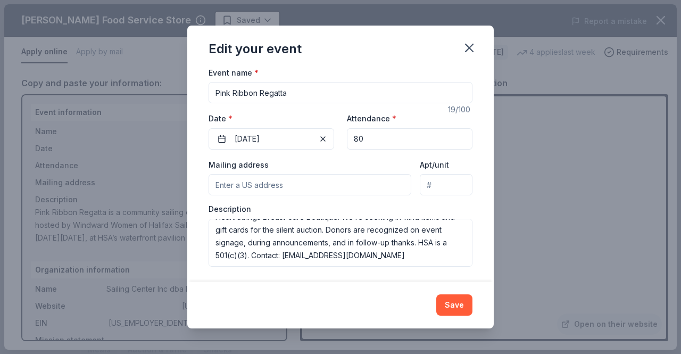
drag, startPoint x: 474, startPoint y: 47, endPoint x: 429, endPoint y: 70, distance: 50.7
click at [474, 47] on icon "button" at bounding box center [469, 47] width 15 height 15
click at [456, 304] on button "Save" at bounding box center [454, 304] width 36 height 21
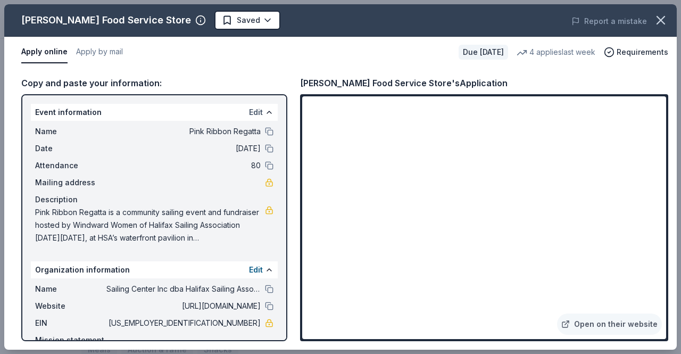
click at [249, 112] on button "Edit" at bounding box center [256, 112] width 14 height 13
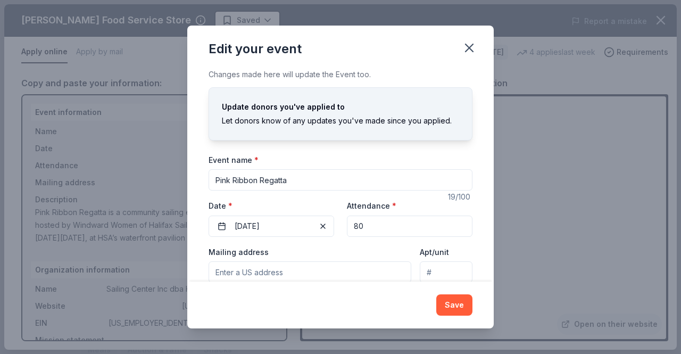
click at [574, 200] on div "Edit your event Changes made here will update the Event too. Update donors you'…" at bounding box center [340, 177] width 681 height 354
click at [465, 305] on button "Save" at bounding box center [454, 304] width 36 height 21
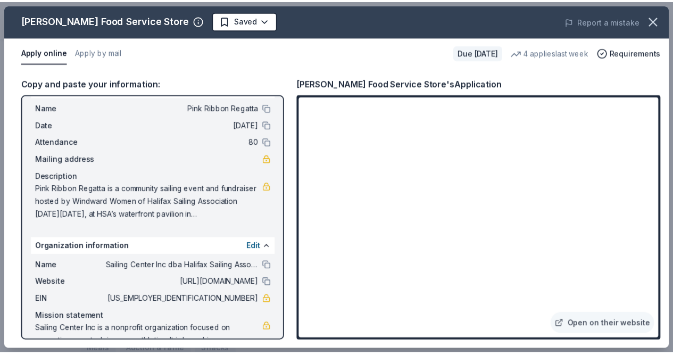
scroll to position [57, 0]
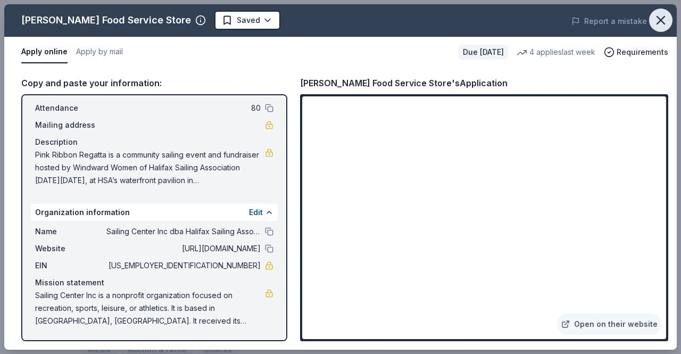
click at [662, 19] on icon "button" at bounding box center [660, 20] width 15 height 15
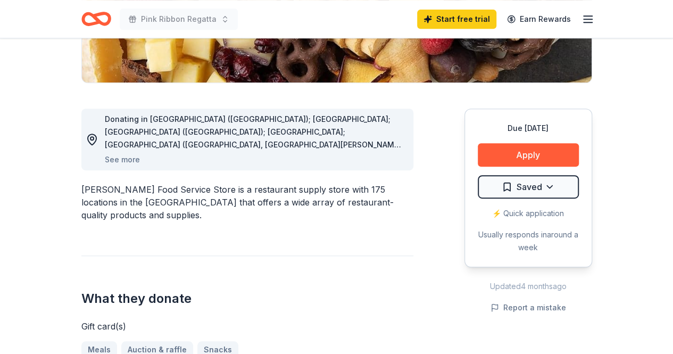
scroll to position [0, 0]
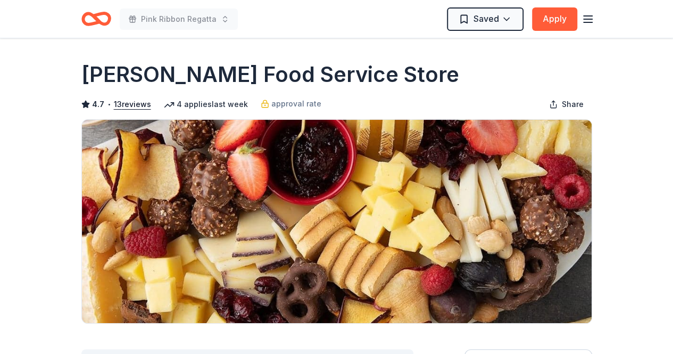
click at [99, 22] on icon "Home" at bounding box center [101, 18] width 16 height 11
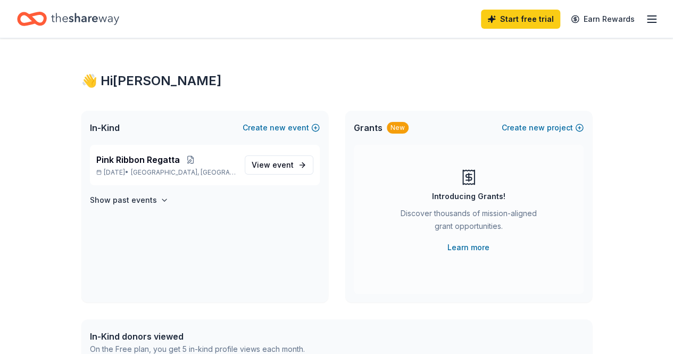
click at [43, 13] on icon "Home" at bounding box center [37, 18] width 16 height 11
click at [645, 16] on icon "button" at bounding box center [651, 19] width 13 height 13
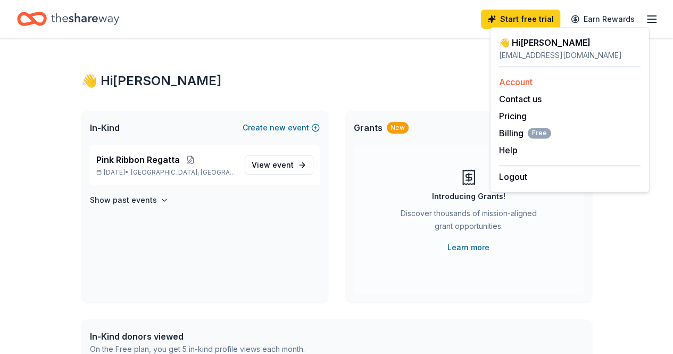
click at [529, 79] on link "Account" at bounding box center [516, 82] width 34 height 11
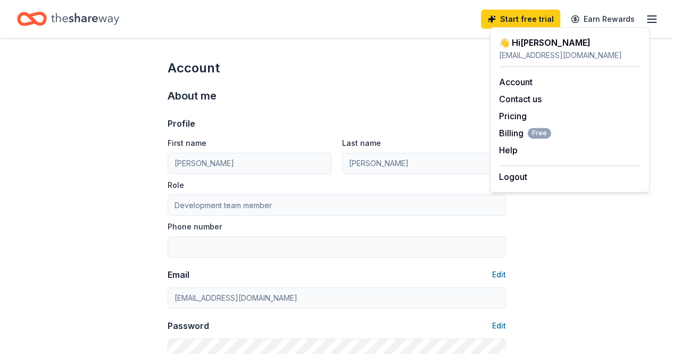
click at [81, 17] on icon "Home" at bounding box center [85, 19] width 68 height 12
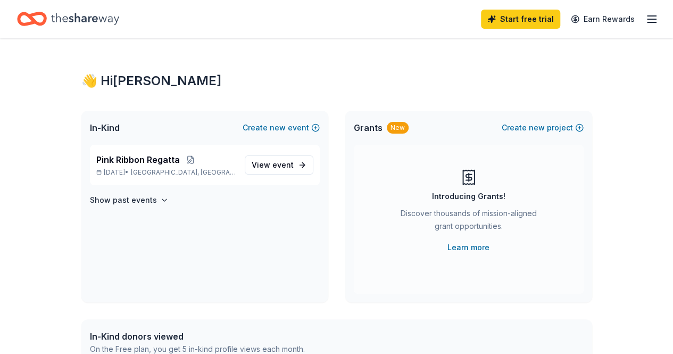
drag, startPoint x: 669, startPoint y: 110, endPoint x: 676, endPoint y: 150, distance: 40.5
click at [672, 150] on html "Start free trial Earn Rewards 👋 Hi Katherine In-Kind Create new event Pink Ribb…" at bounding box center [336, 177] width 673 height 354
click at [281, 169] on span "event" at bounding box center [282, 164] width 21 height 9
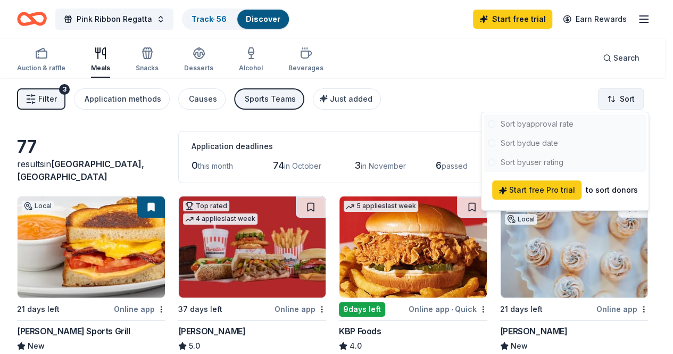
click at [614, 105] on html "Pink Ribbon Regatta Track · 56 Discover Start free trial Earn Rewards Auction &…" at bounding box center [336, 177] width 673 height 354
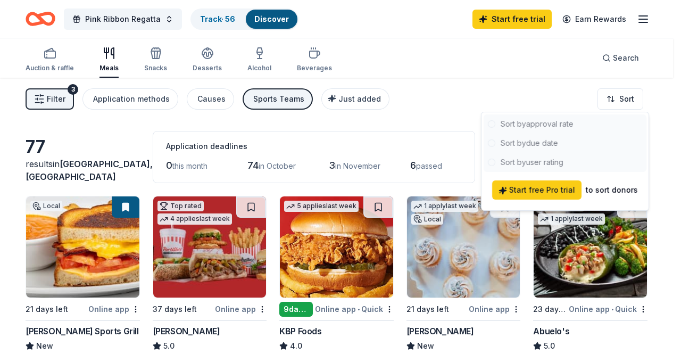
click at [543, 102] on html "Pink Ribbon Regatta Track · 56 Discover Start free trial Earn Rewards Auction &…" at bounding box center [340, 177] width 681 height 354
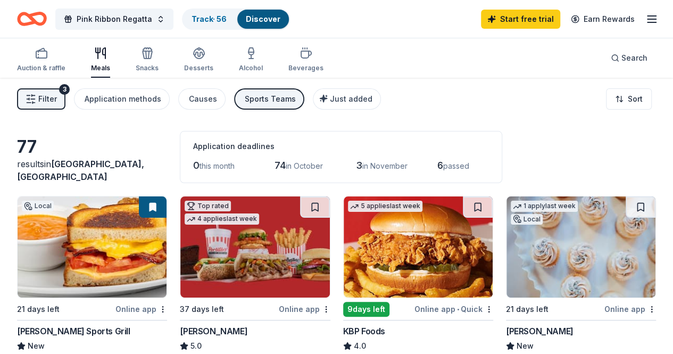
scroll to position [93, 0]
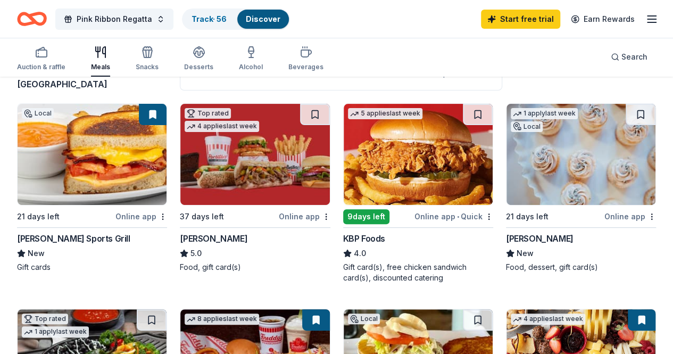
click at [441, 78] on div "6 passed" at bounding box center [463, 72] width 52 height 17
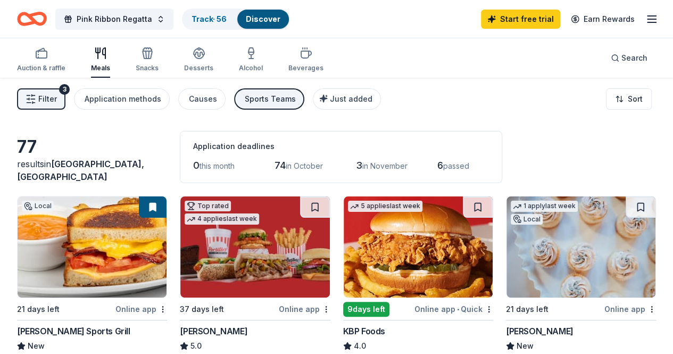
click at [443, 163] on span "passed" at bounding box center [456, 165] width 26 height 9
click at [49, 63] on div "Auction & raffle" at bounding box center [41, 60] width 48 height 26
